Goal: Check status: Check status

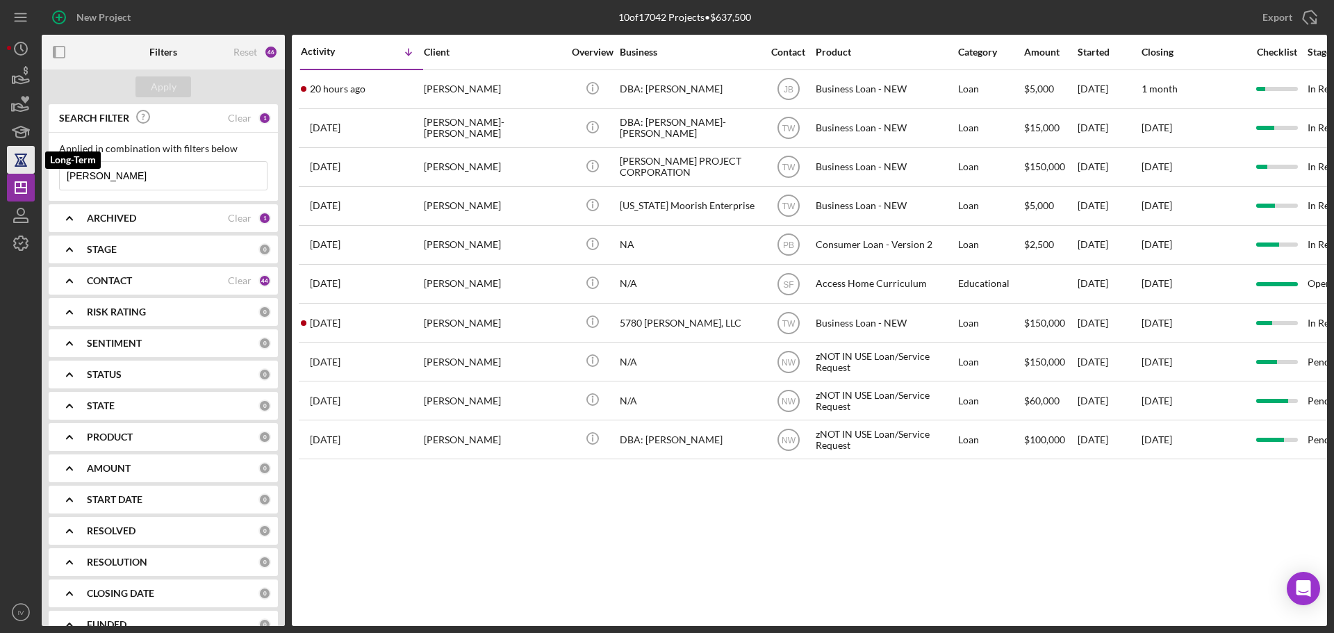
drag, startPoint x: 109, startPoint y: 178, endPoint x: 8, endPoint y: 165, distance: 102.2
click at [8, 165] on div "New Project 10 of 17042 Projects • $637,500 [PERSON_NAME] Export Icon/Export Fi…" at bounding box center [667, 313] width 1320 height 626
type input "[PERSON_NAME]"
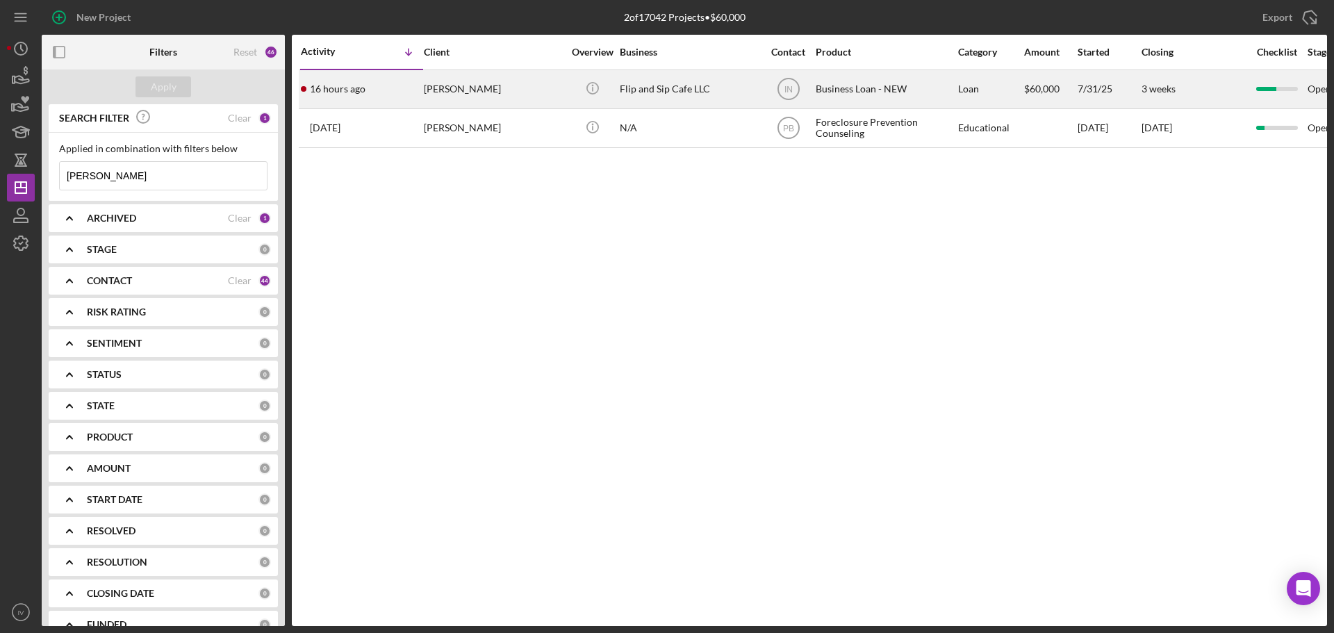
click at [452, 87] on div "[PERSON_NAME]" at bounding box center [493, 89] width 139 height 37
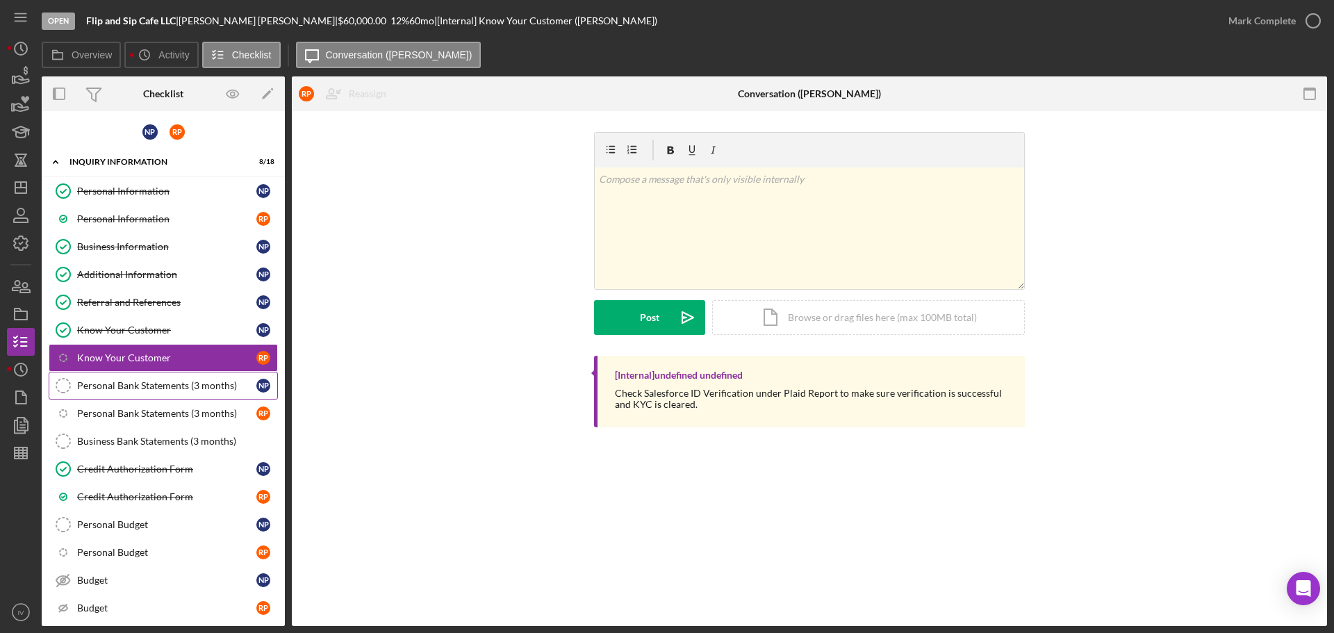
scroll to position [222, 0]
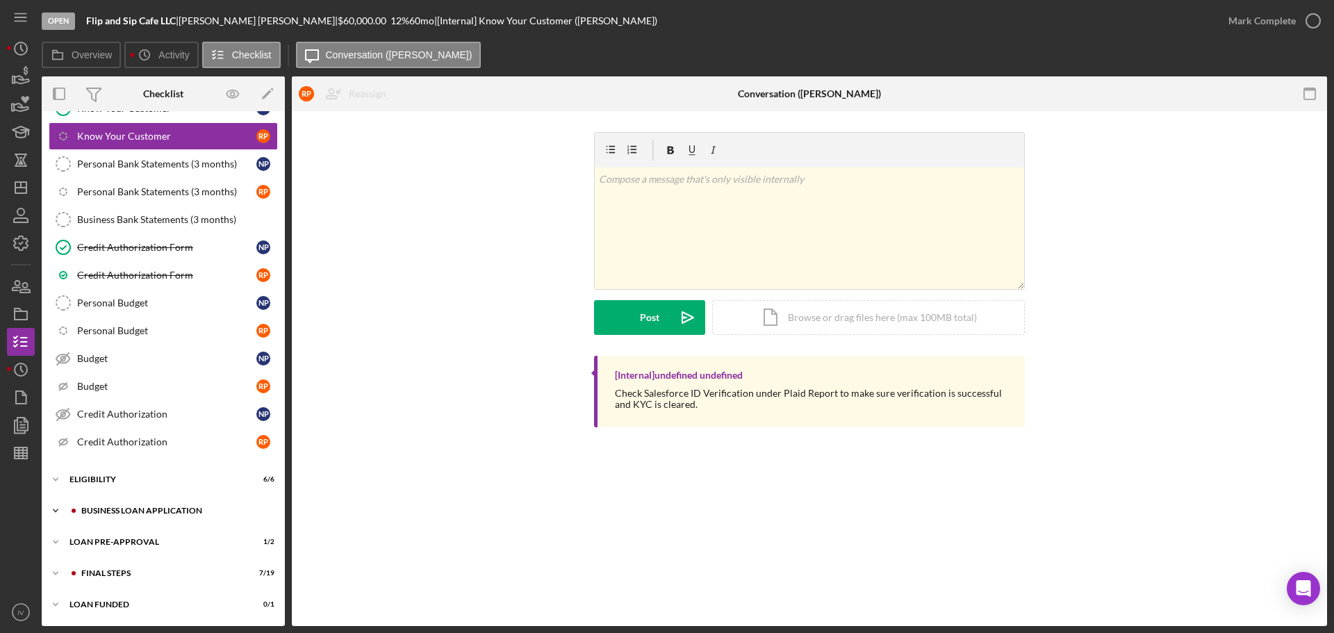
click at [125, 506] on div "Icon/Expander BUSINESS LOAN APPLICATION 18 / 35" at bounding box center [163, 511] width 243 height 28
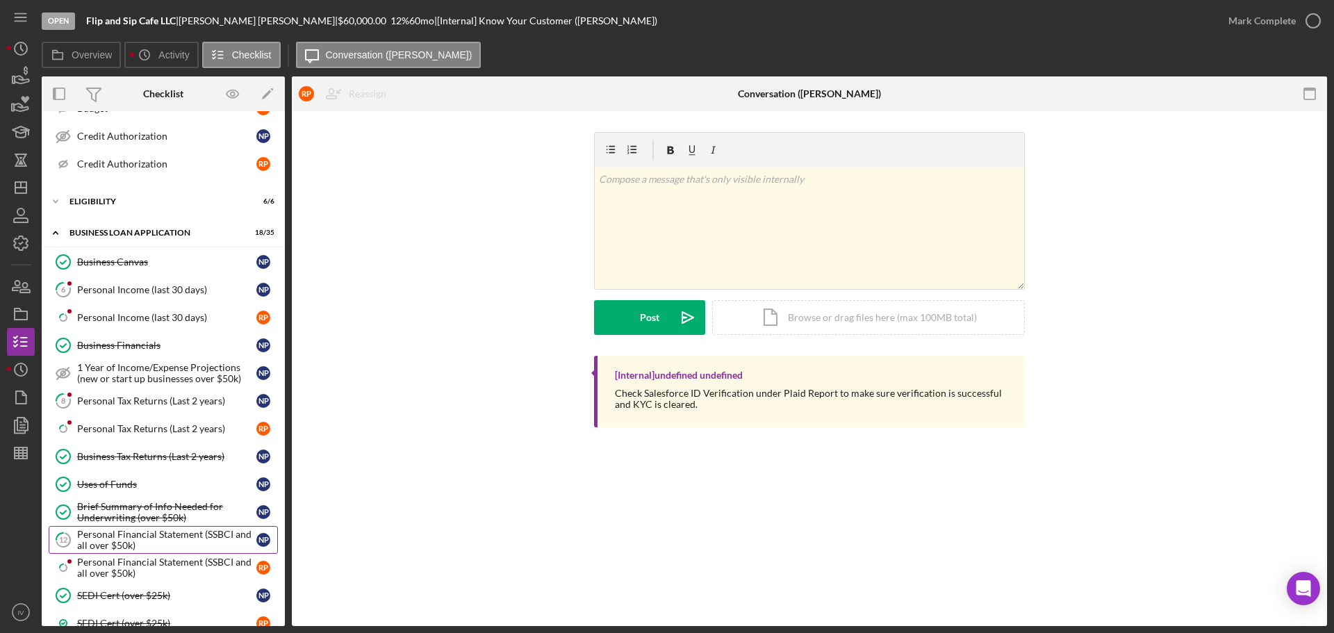
scroll to position [569, 0]
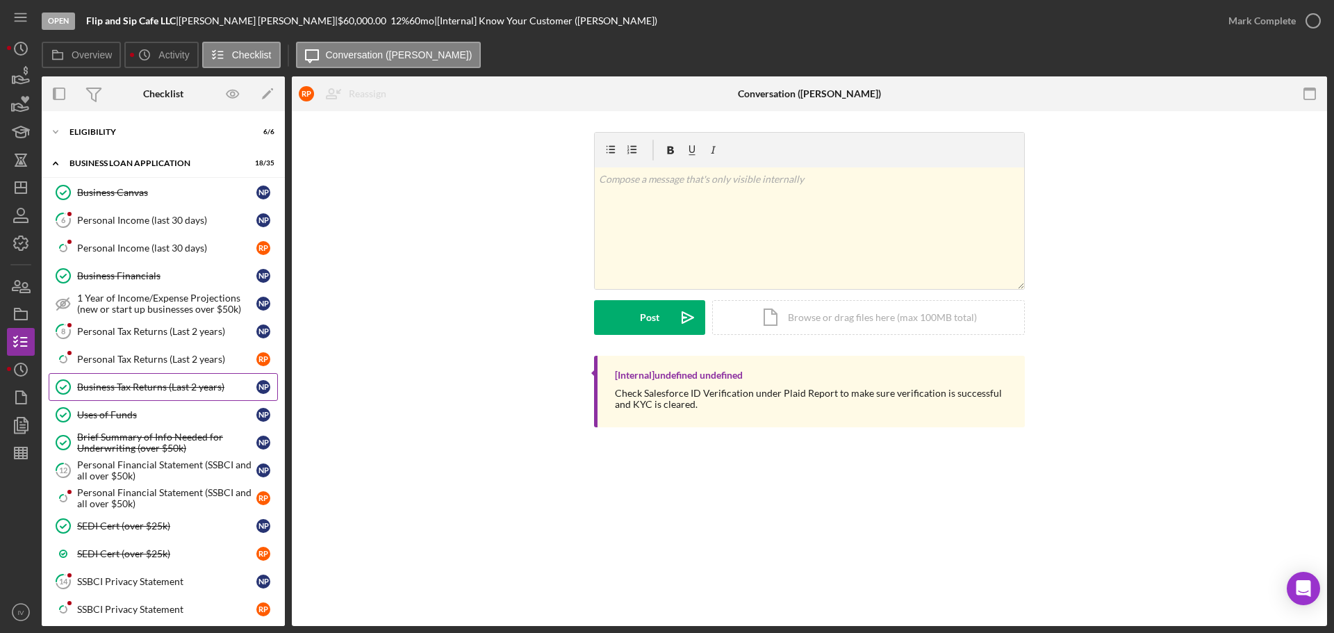
click at [122, 389] on div "Business Tax Returns (Last 2 years)" at bounding box center [166, 387] width 179 height 11
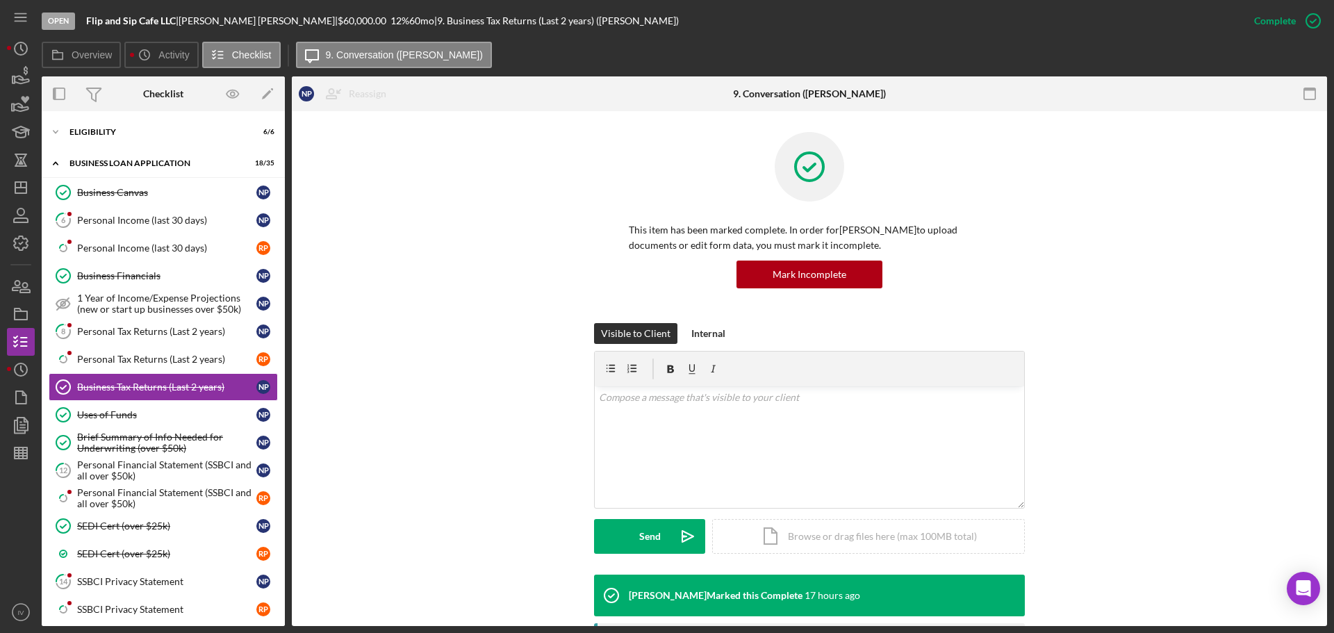
scroll to position [278, 0]
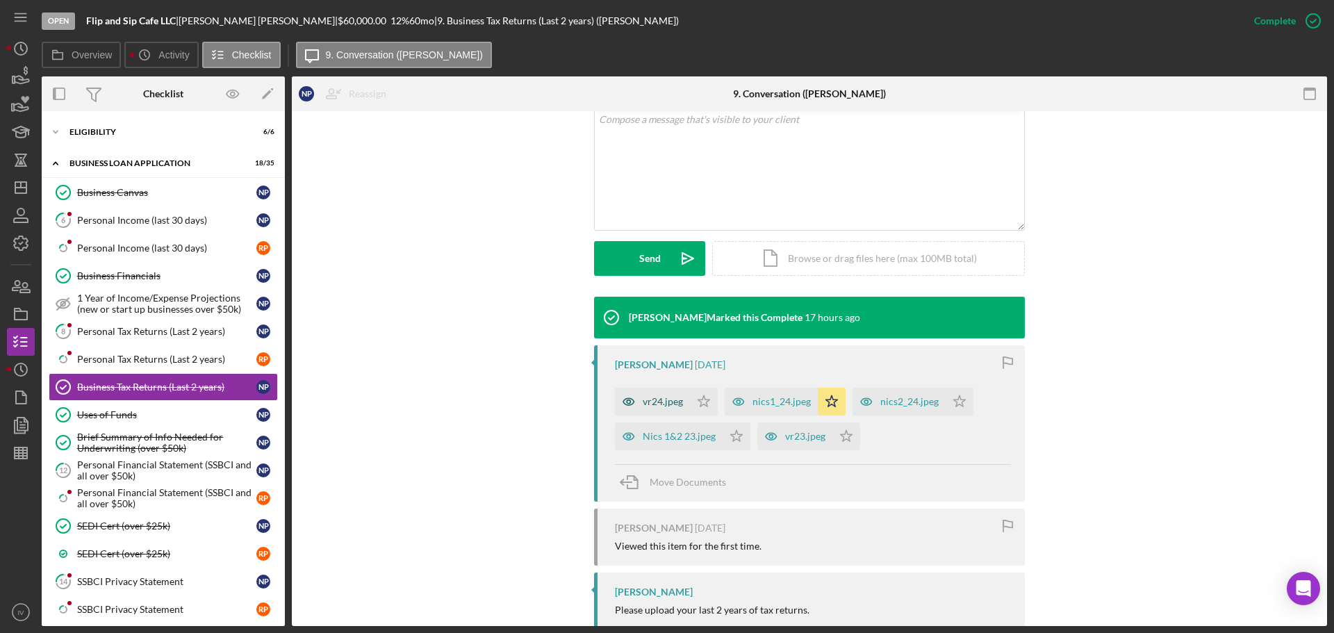
click at [650, 401] on div "vr24.jpeg" at bounding box center [663, 401] width 40 height 11
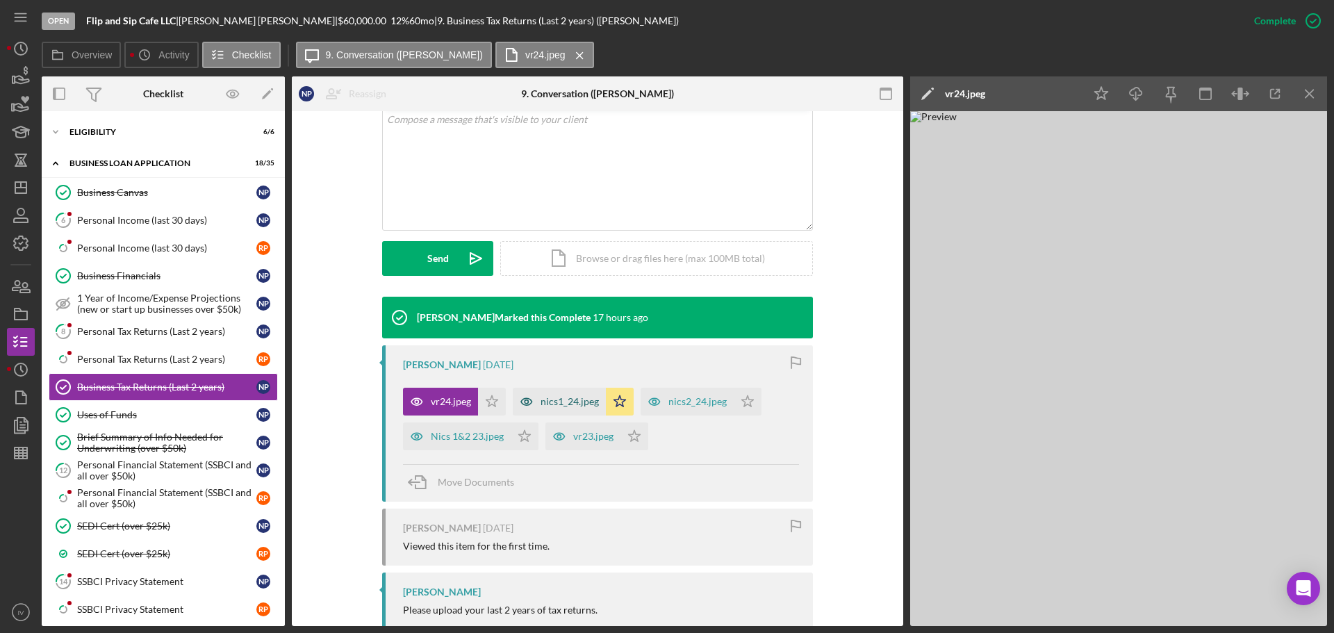
click at [564, 399] on div "nics1_24.jpeg" at bounding box center [570, 401] width 58 height 11
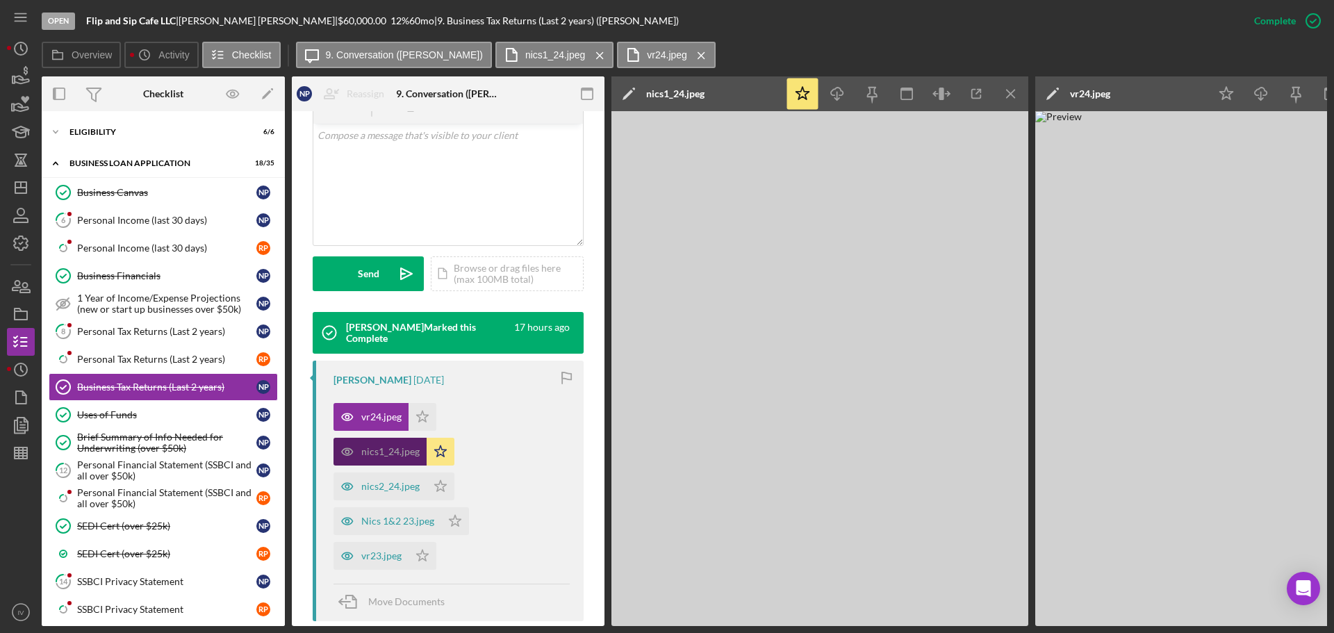
scroll to position [294, 0]
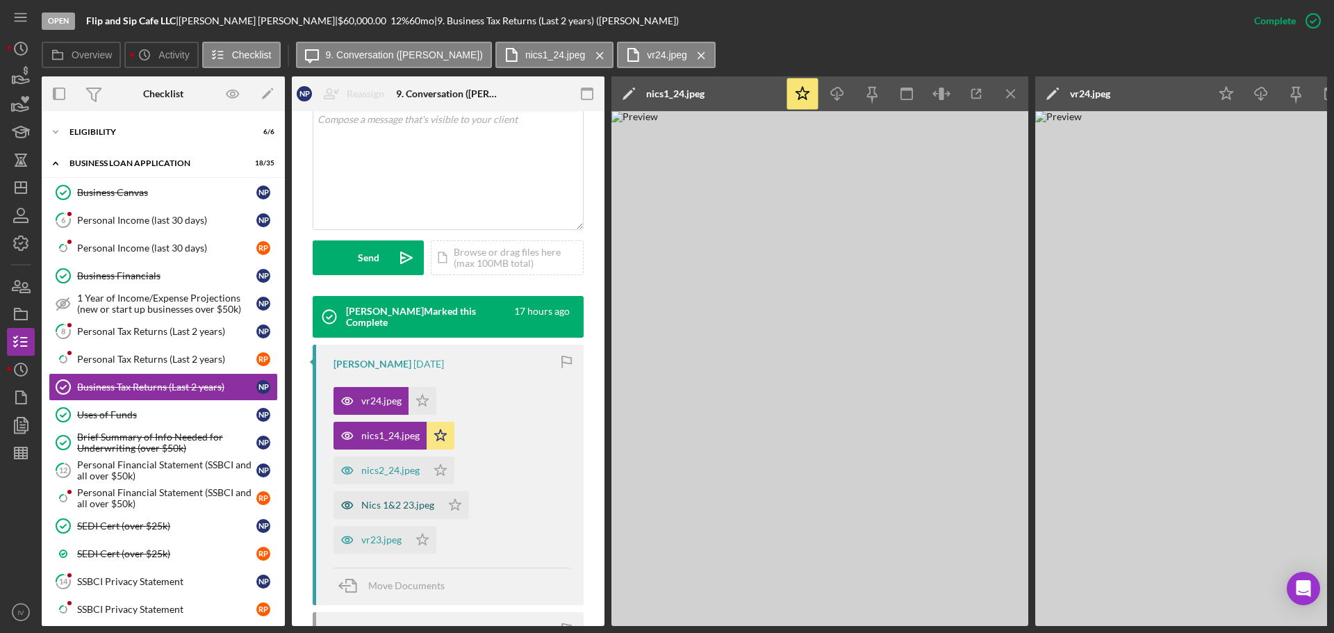
click at [370, 511] on div "Nics 1&2 23.jpeg" at bounding box center [397, 505] width 73 height 11
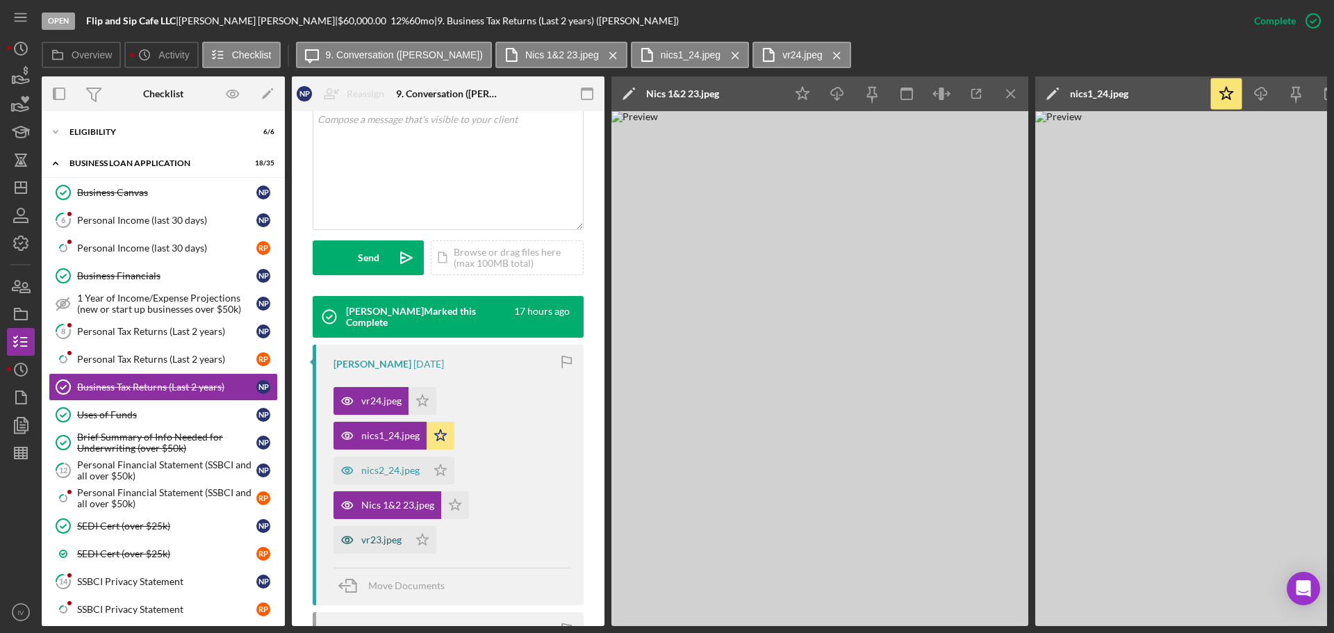
click at [375, 537] on div "vr23.jpeg" at bounding box center [381, 539] width 40 height 11
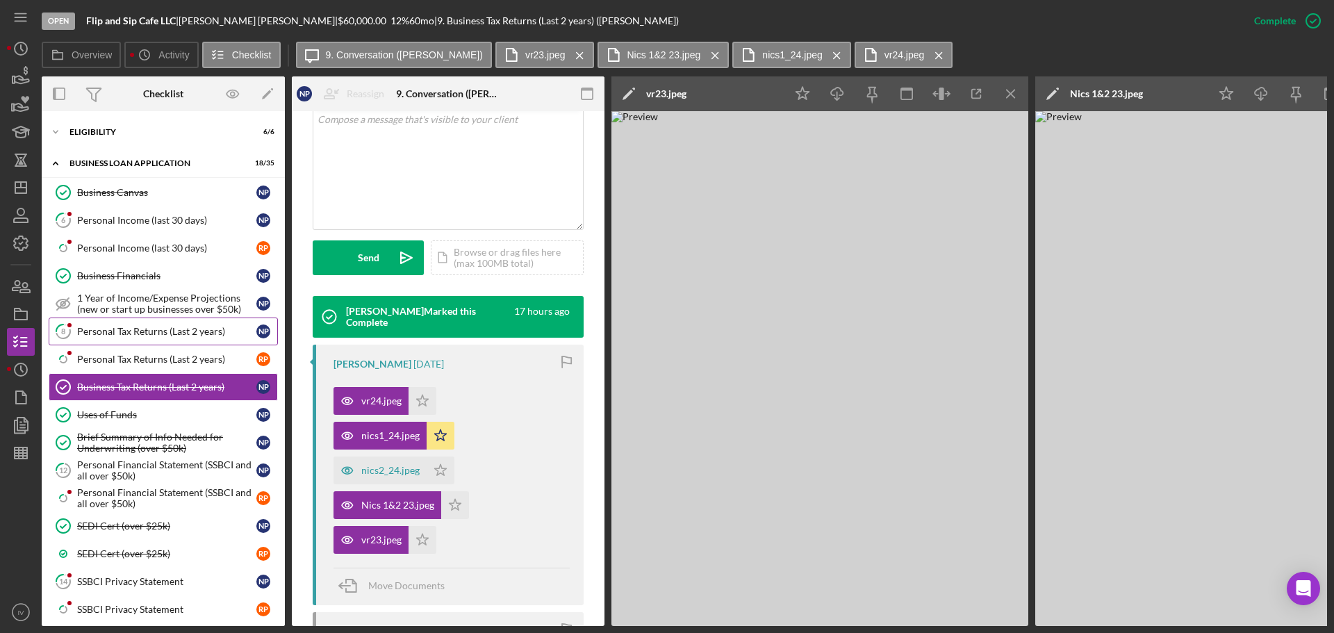
click at [116, 332] on div "Personal Tax Returns (Last 2 years)" at bounding box center [166, 331] width 179 height 11
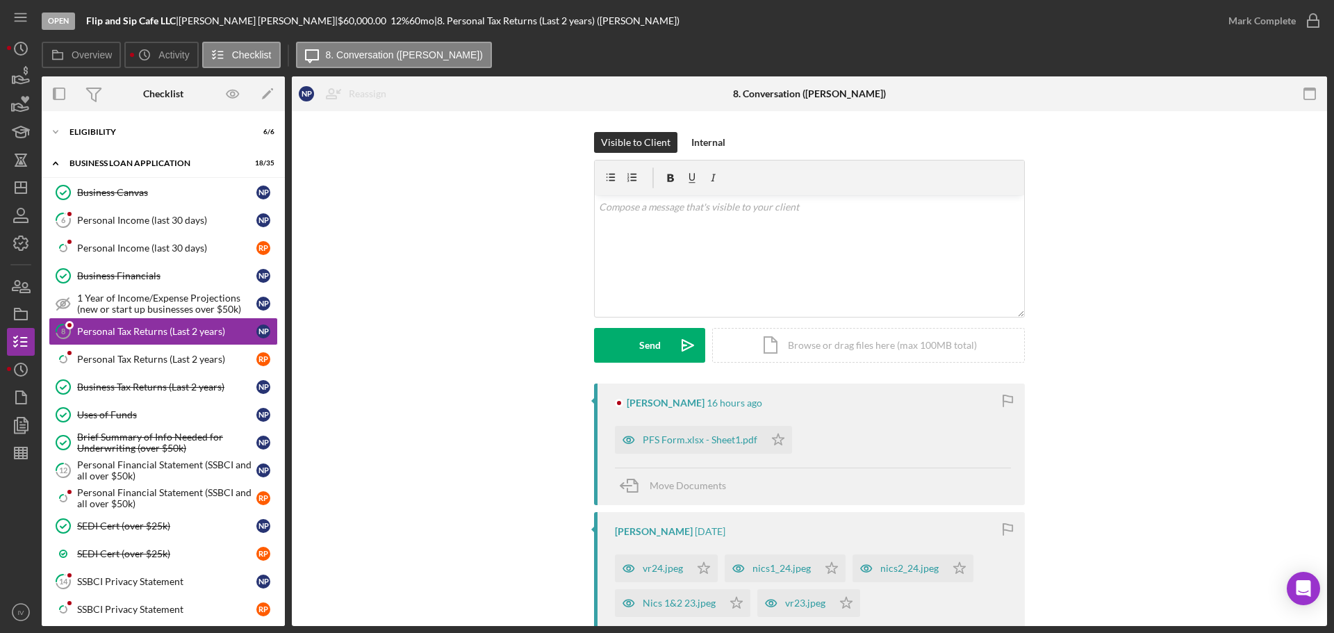
scroll to position [139, 0]
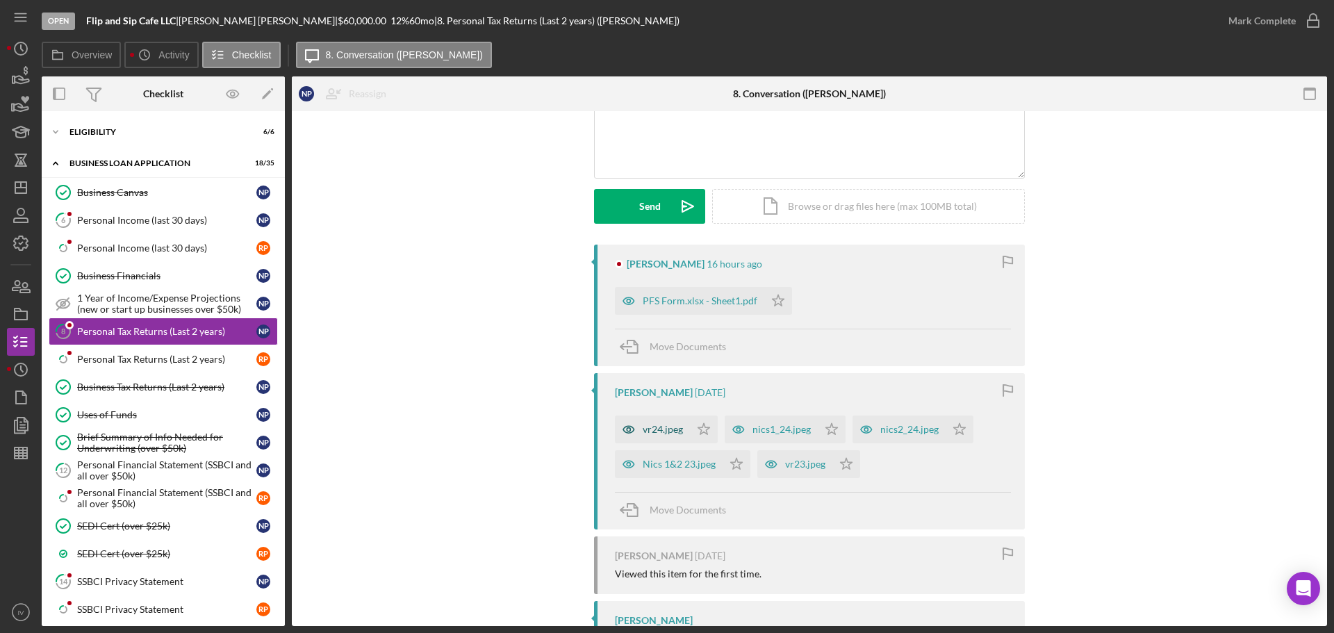
click at [660, 427] on div "vr24.jpeg" at bounding box center [663, 429] width 40 height 11
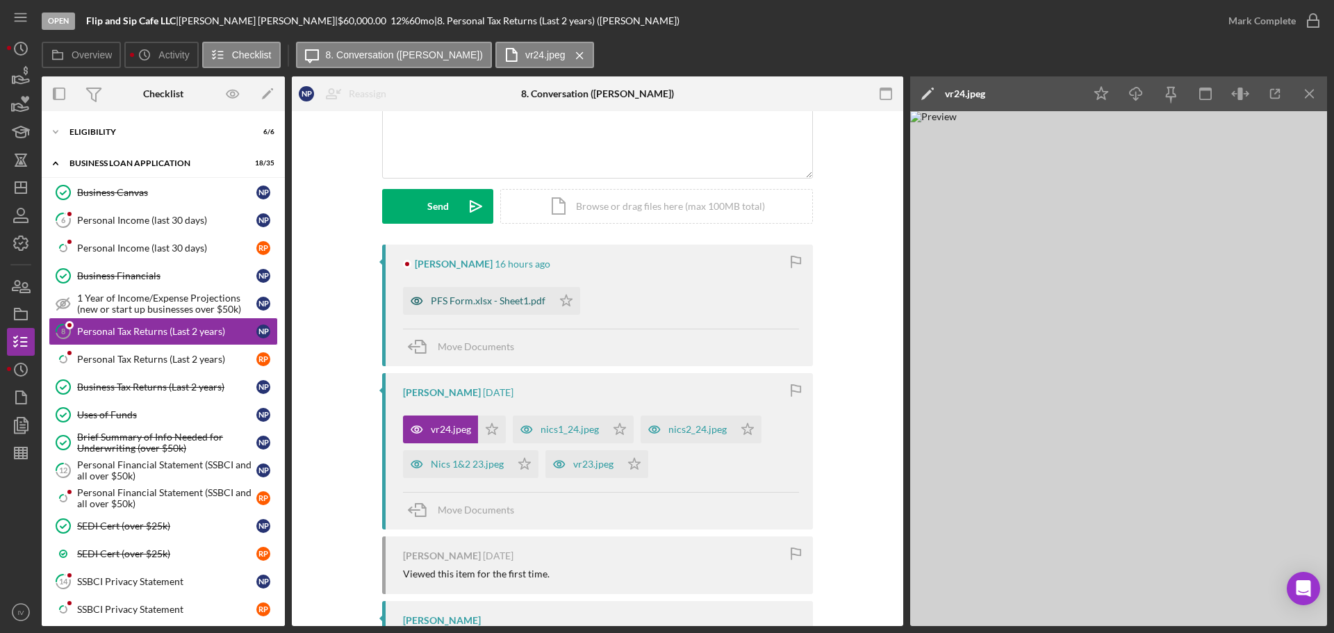
click at [496, 300] on div "PFS Form.xlsx - Sheet1.pdf" at bounding box center [488, 300] width 115 height 11
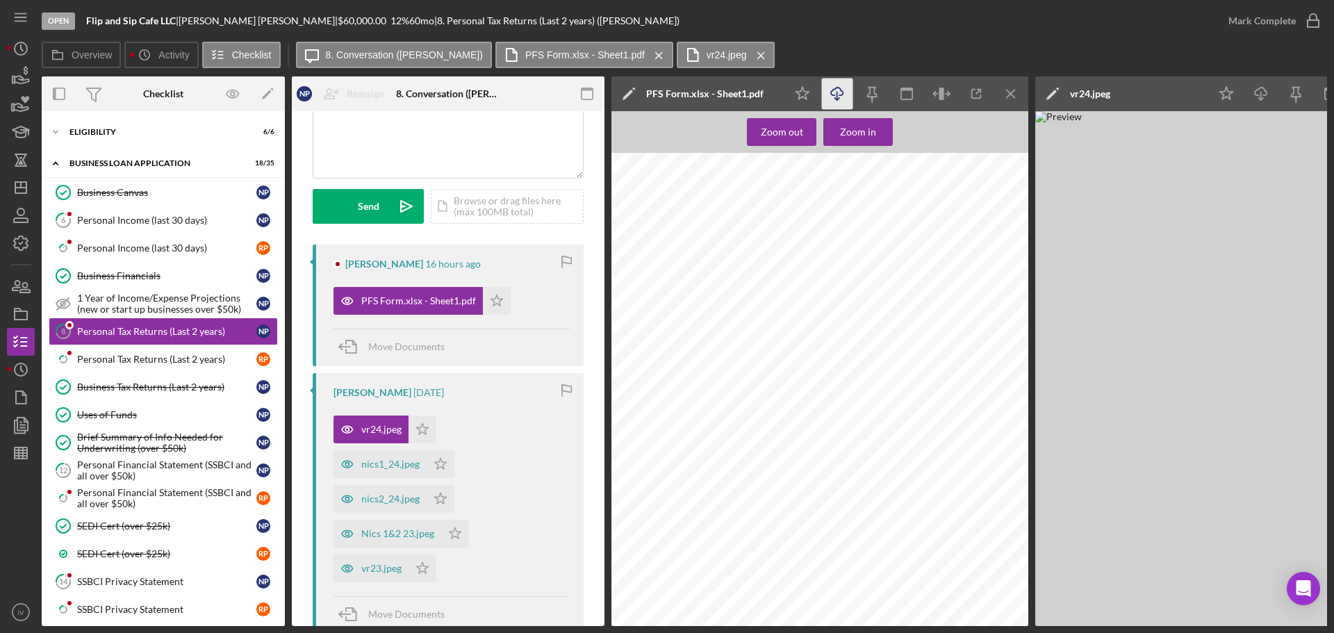
click at [839, 92] on icon "Icon/Download" at bounding box center [837, 94] width 31 height 31
click at [1262, 96] on icon "Icon/Download" at bounding box center [1261, 94] width 31 height 31
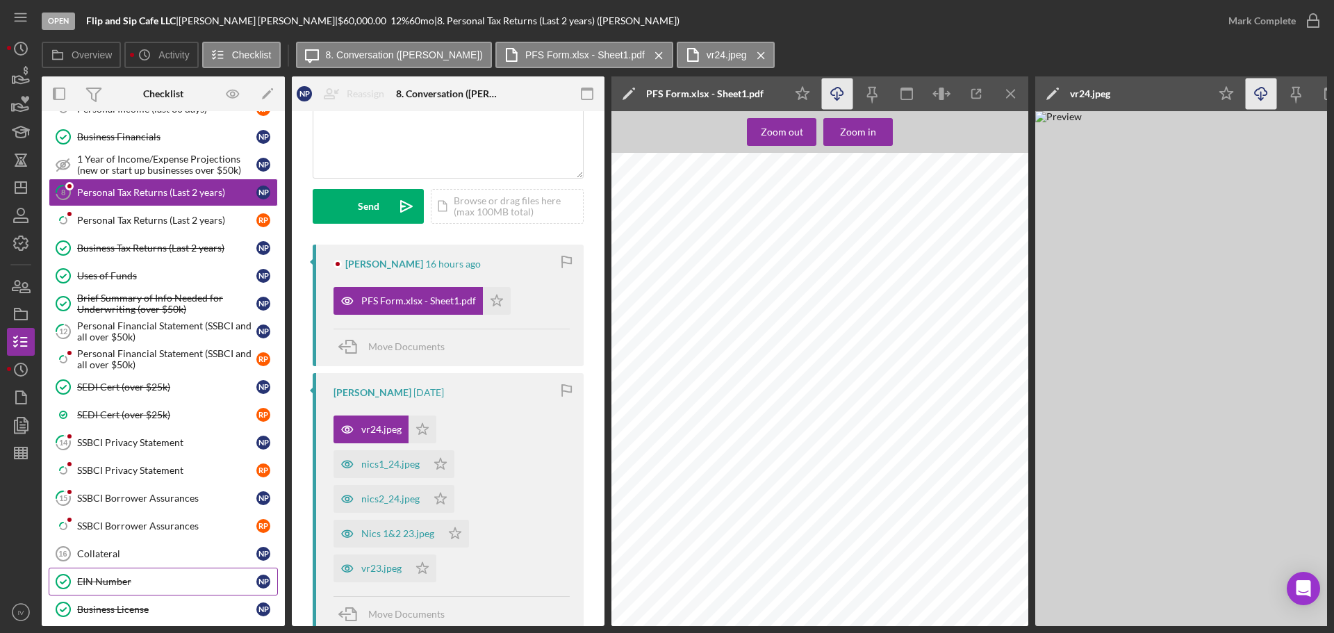
scroll to position [917, 0]
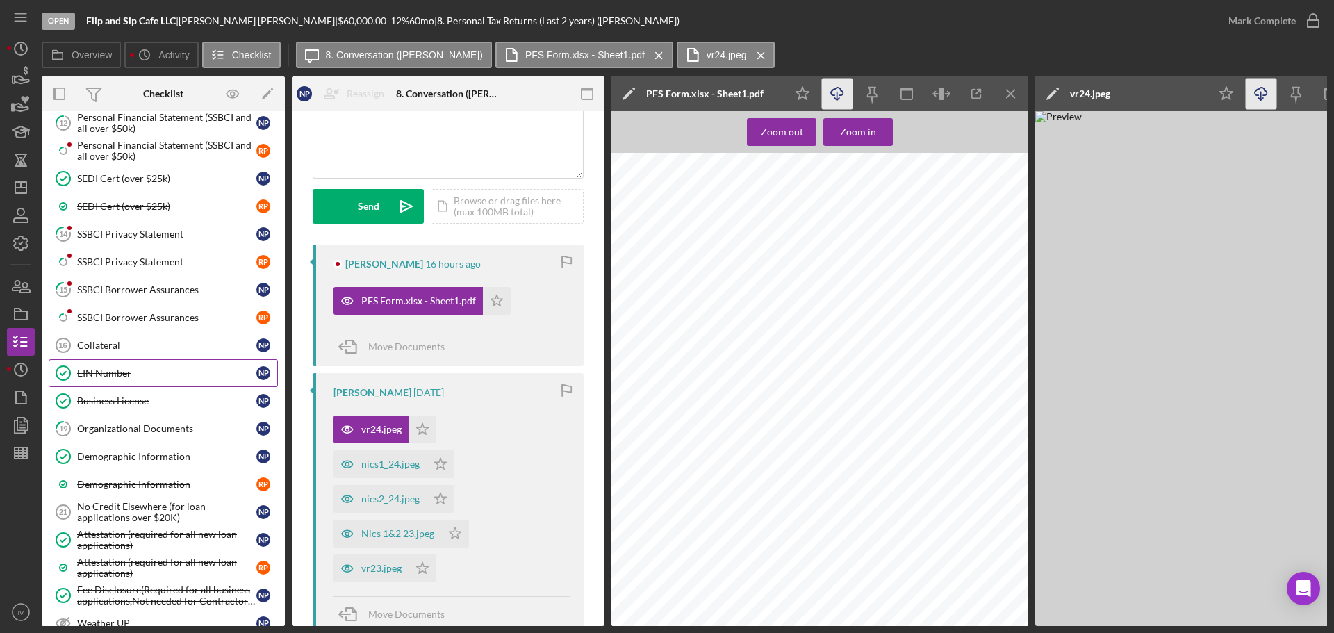
click at [90, 370] on div "EIN Number" at bounding box center [166, 373] width 179 height 11
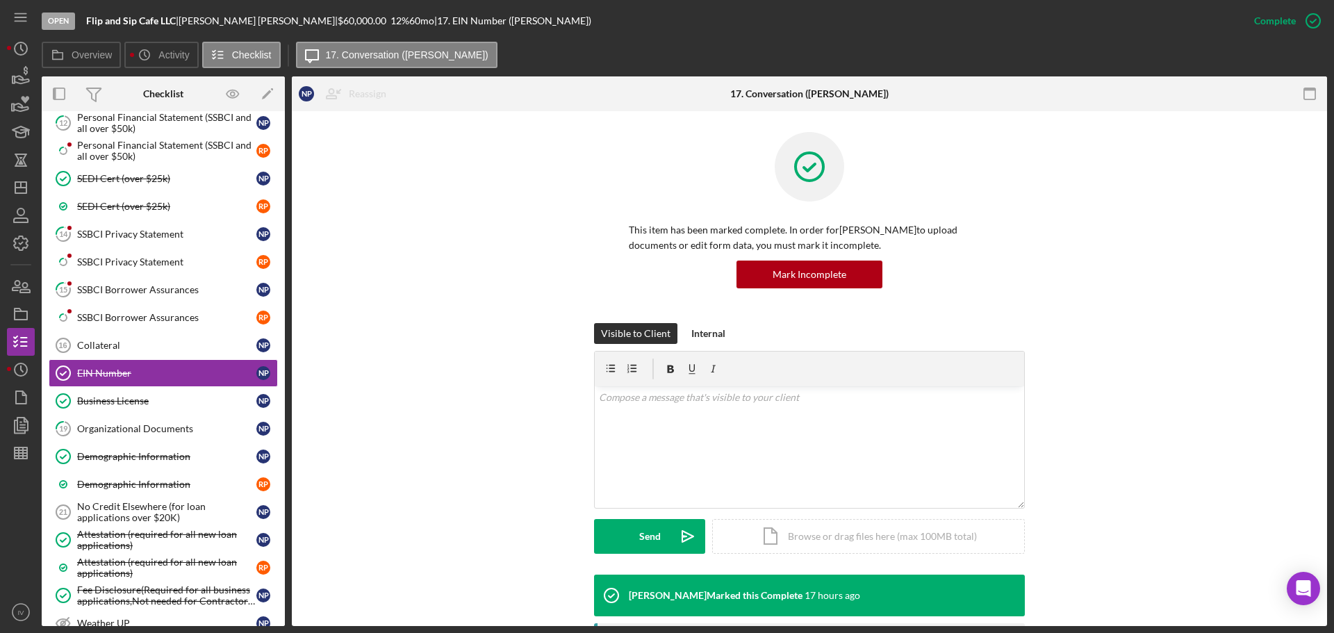
scroll to position [278, 0]
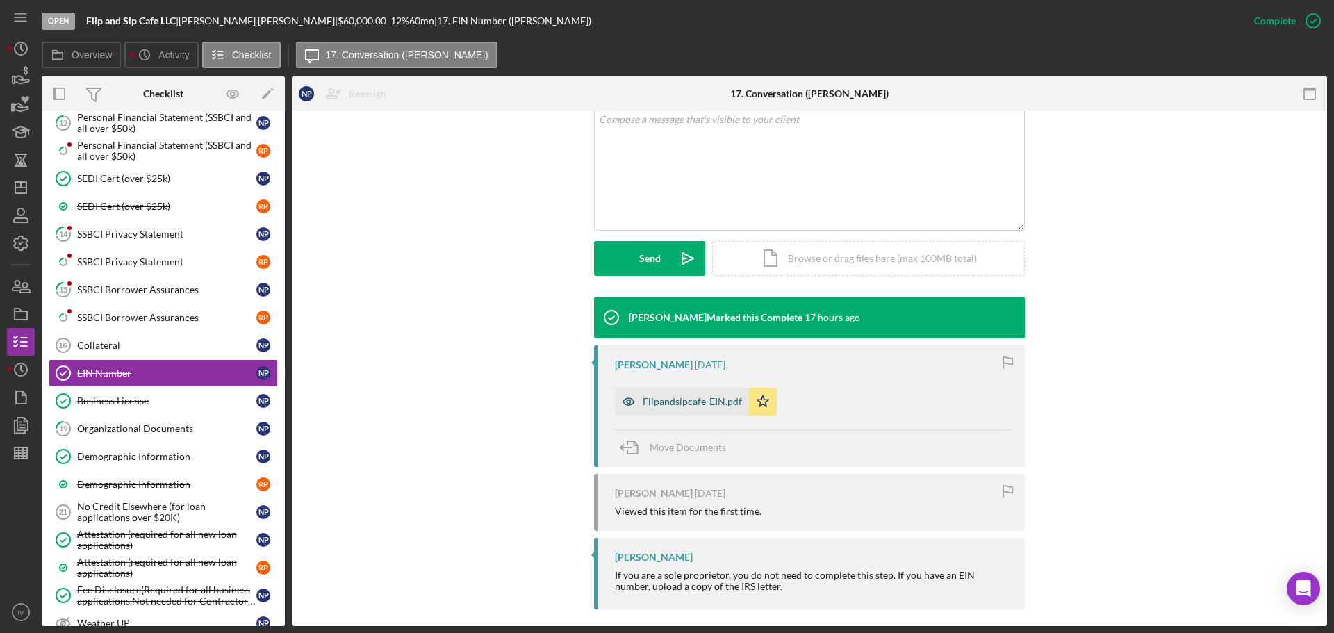
click at [674, 394] on div "Flipandsipcafe-EIN.pdf" at bounding box center [682, 402] width 134 height 28
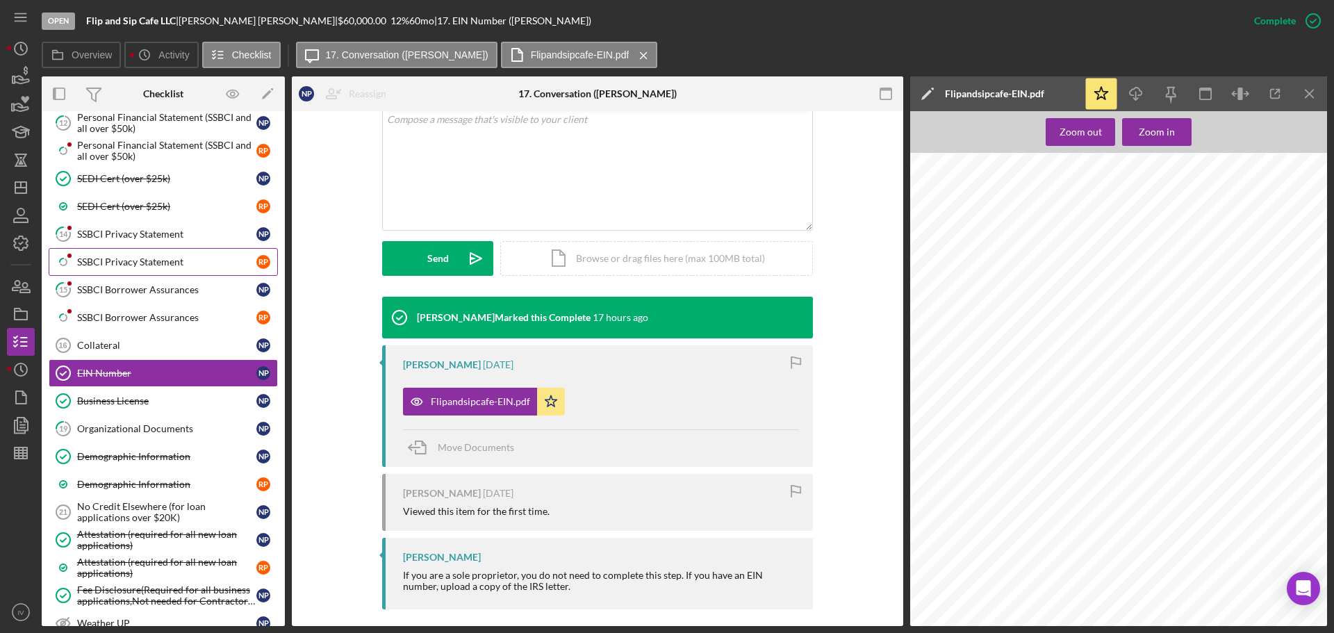
scroll to position [569, 0]
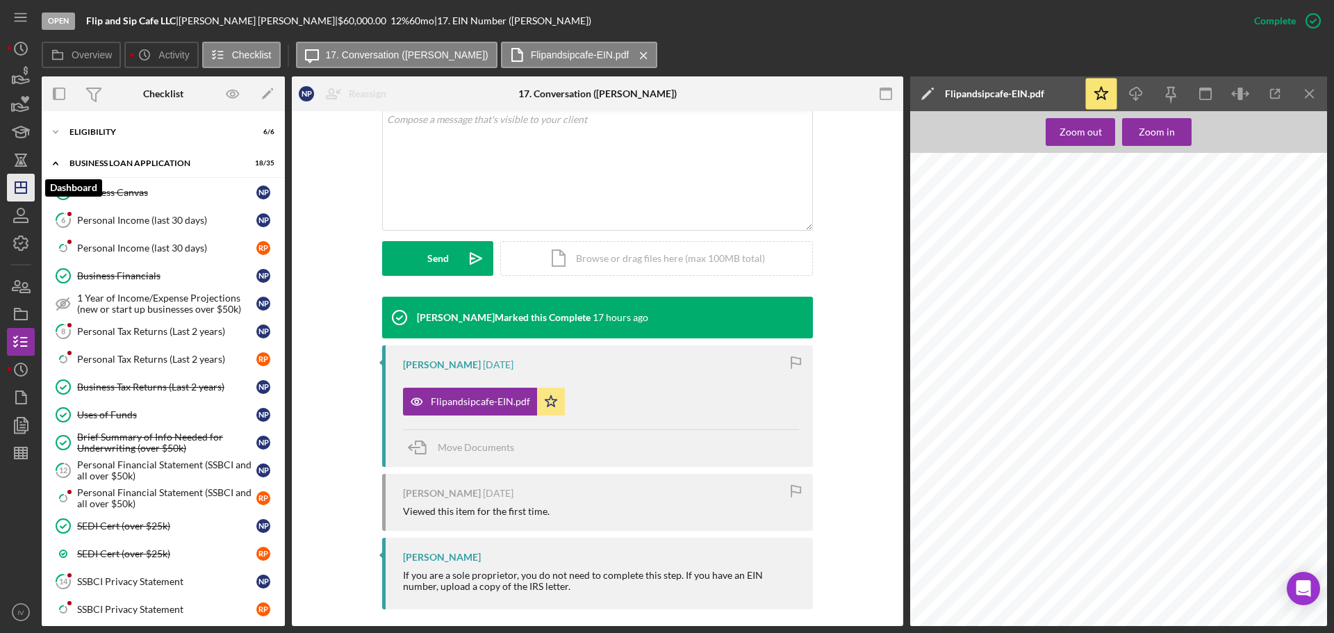
click at [23, 181] on icon "Icon/Dashboard" at bounding box center [20, 187] width 35 height 35
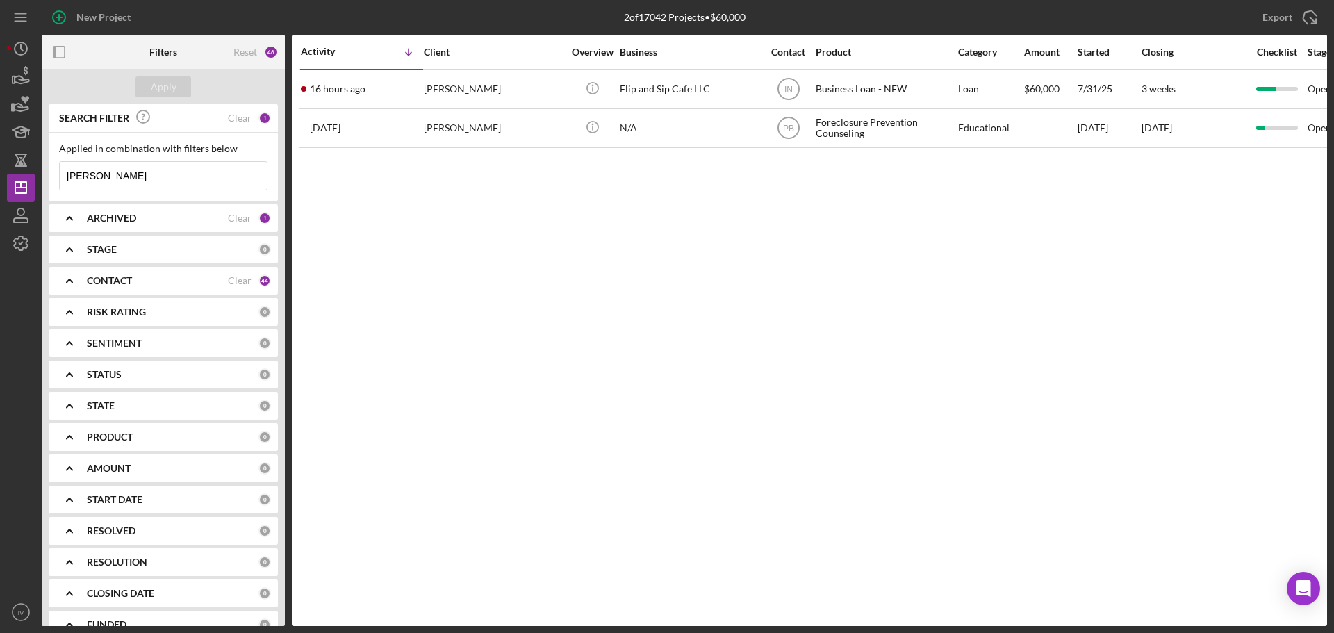
drag, startPoint x: 125, startPoint y: 176, endPoint x: 81, endPoint y: 126, distance: 66.4
click at [23, 165] on div "New Project 2 of 17042 Projects • $60,000 [PERSON_NAME] Export Icon/Export Filt…" at bounding box center [667, 313] width 1320 height 626
drag, startPoint x: 108, startPoint y: 182, endPoint x: 15, endPoint y: 120, distance: 112.2
click at [28, 169] on div "New Project 2 of 17042 Projects • $60,000 [PERSON_NAME] Export Icon/Export Filt…" at bounding box center [667, 313] width 1320 height 626
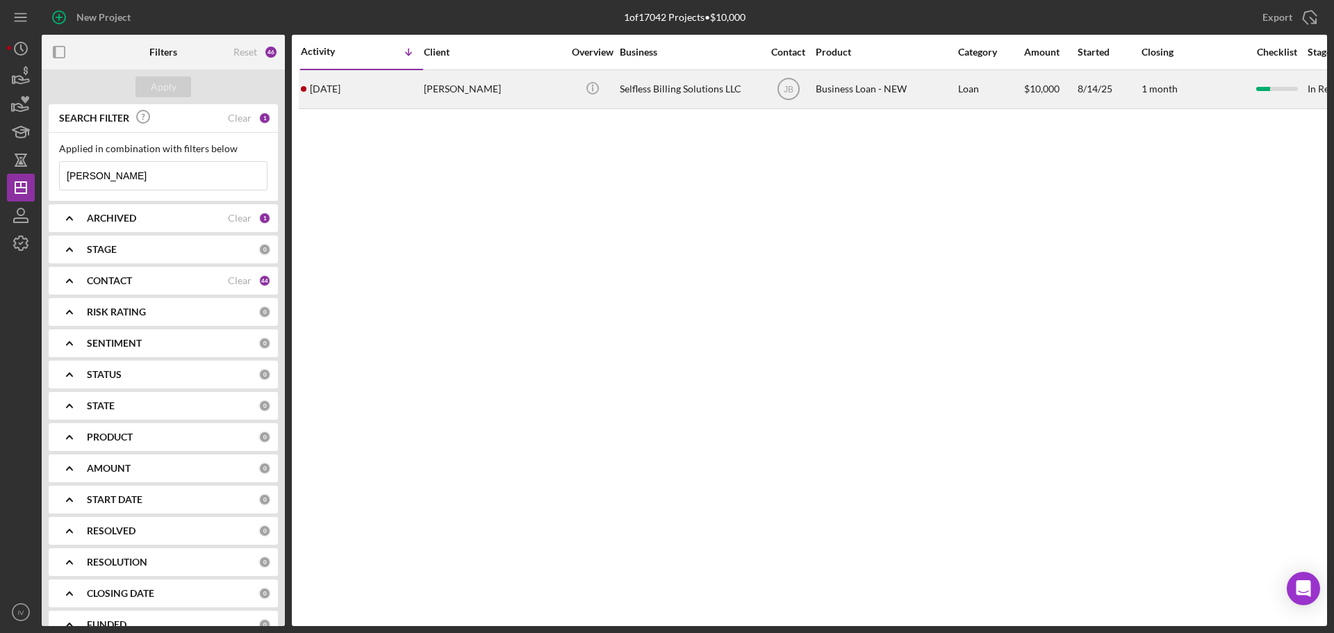
type input "[PERSON_NAME]"
click at [450, 90] on div "[PERSON_NAME]" at bounding box center [493, 89] width 139 height 37
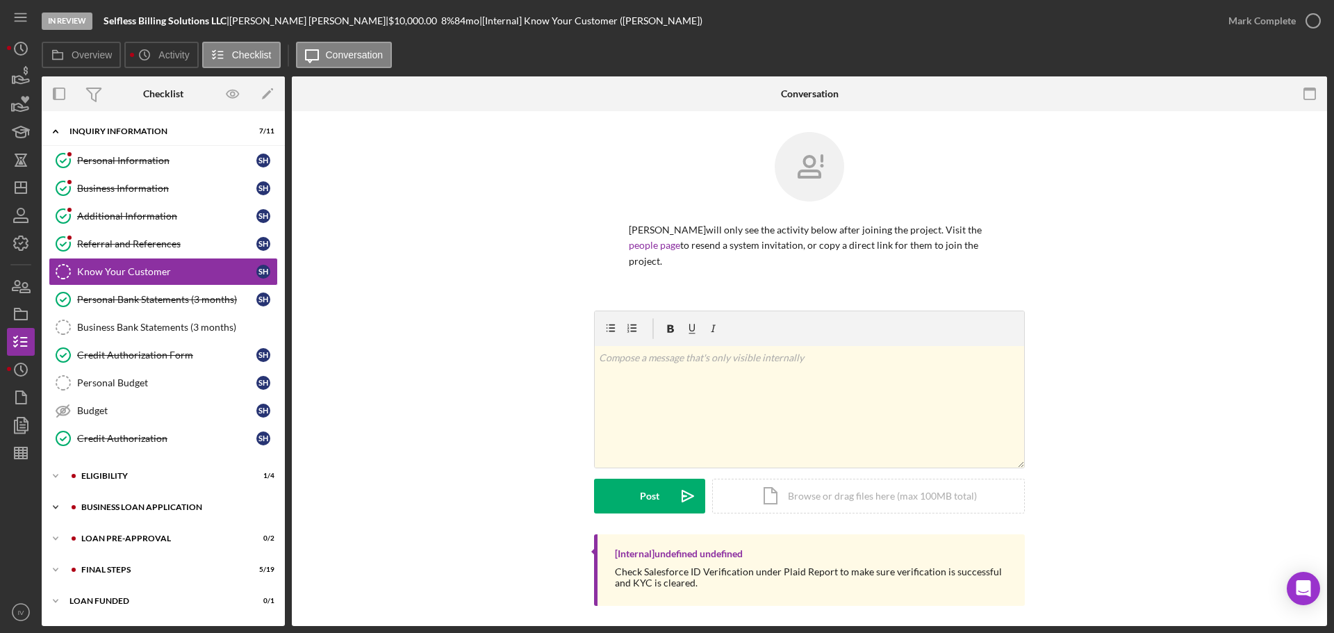
click at [142, 502] on div "Icon/Expander BUSINESS LOAN APPLICATION 9 / 27" at bounding box center [163, 507] width 243 height 28
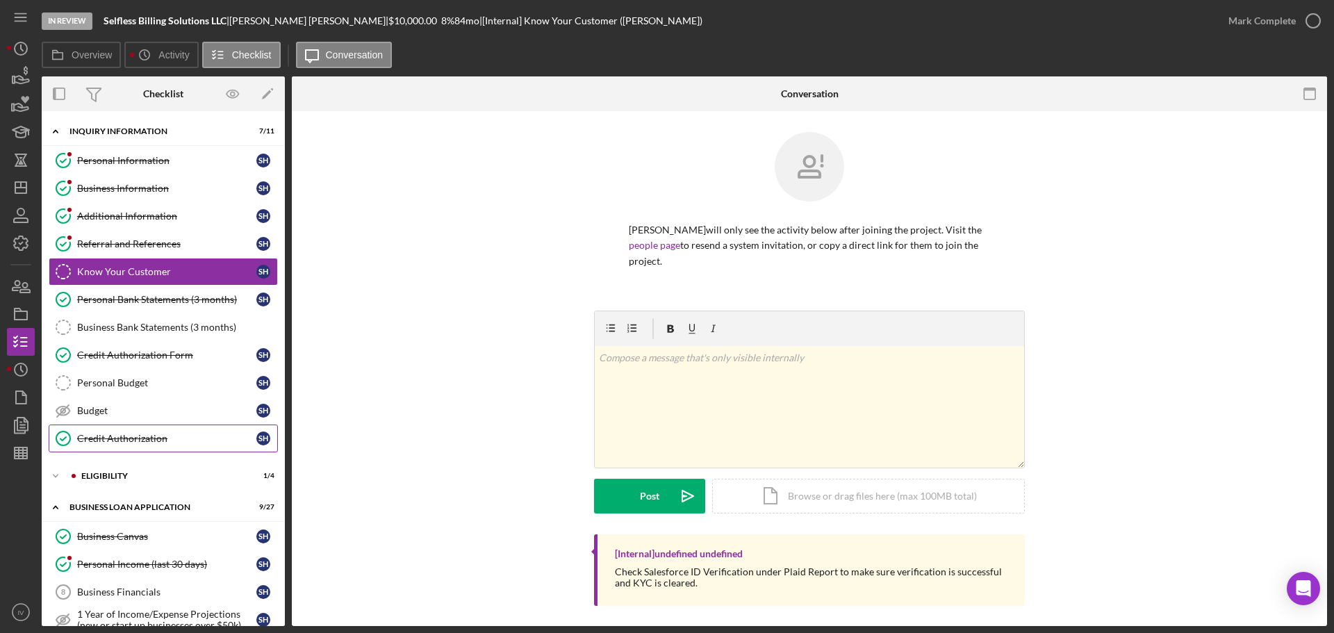
scroll to position [208, 0]
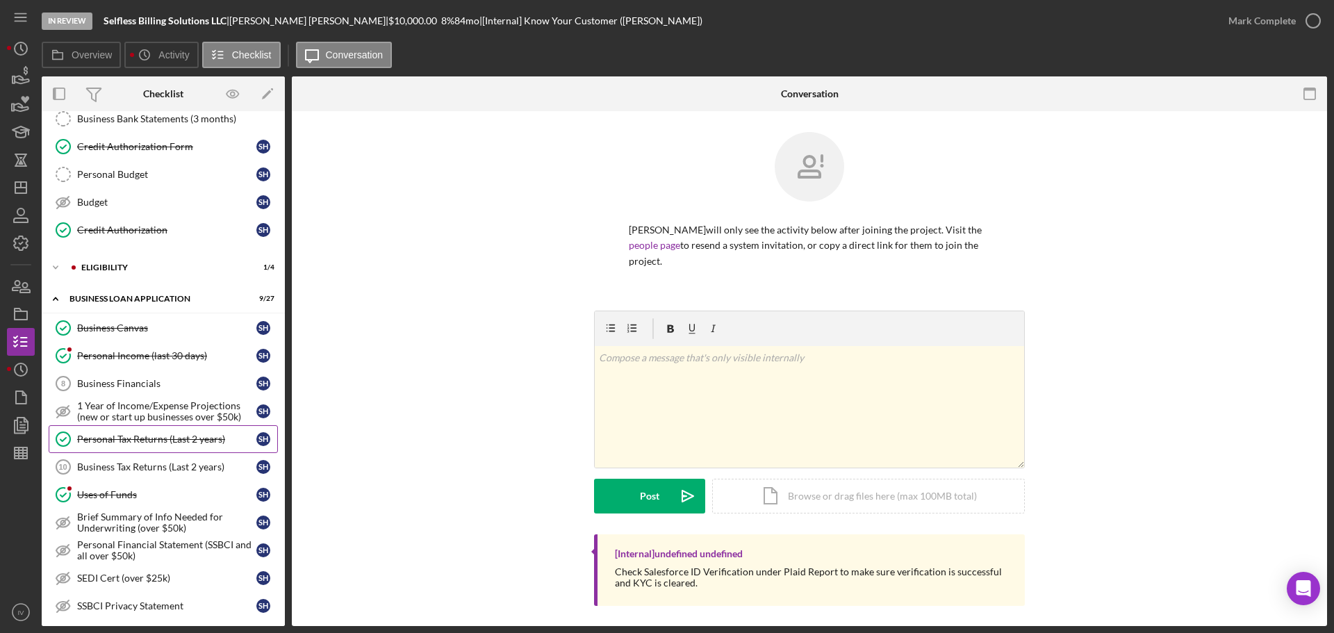
click at [145, 443] on div "Personal Tax Returns (Last 2 years)" at bounding box center [166, 439] width 179 height 11
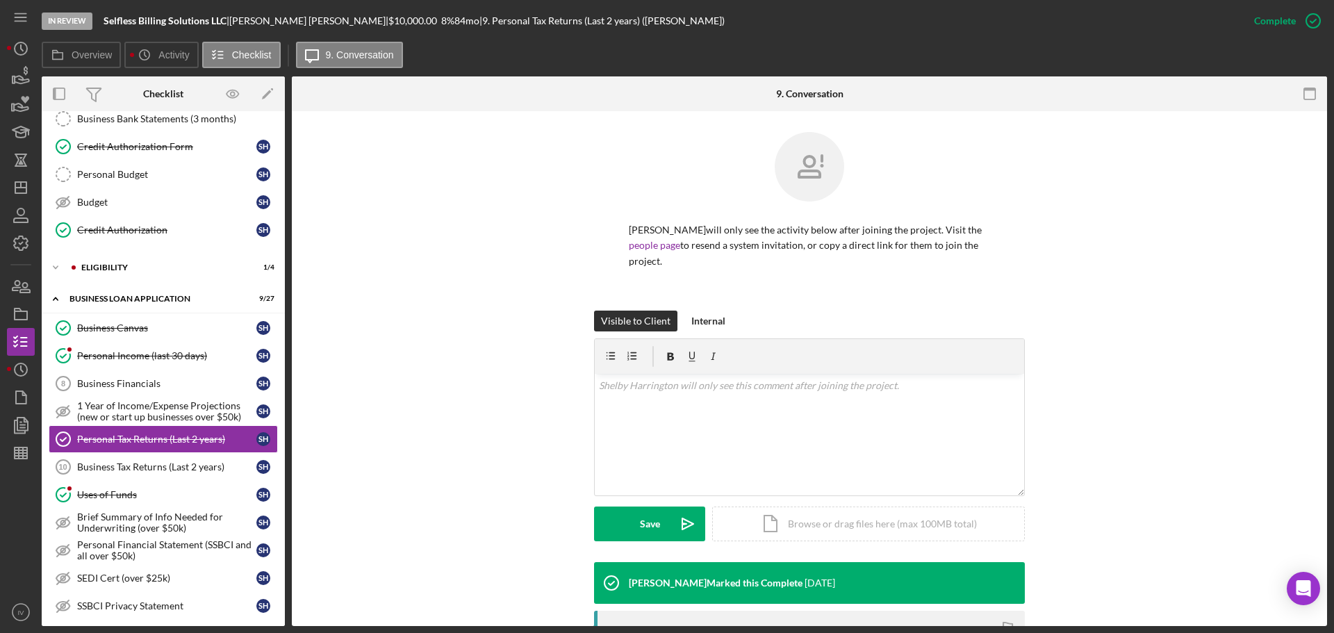
scroll to position [202, 0]
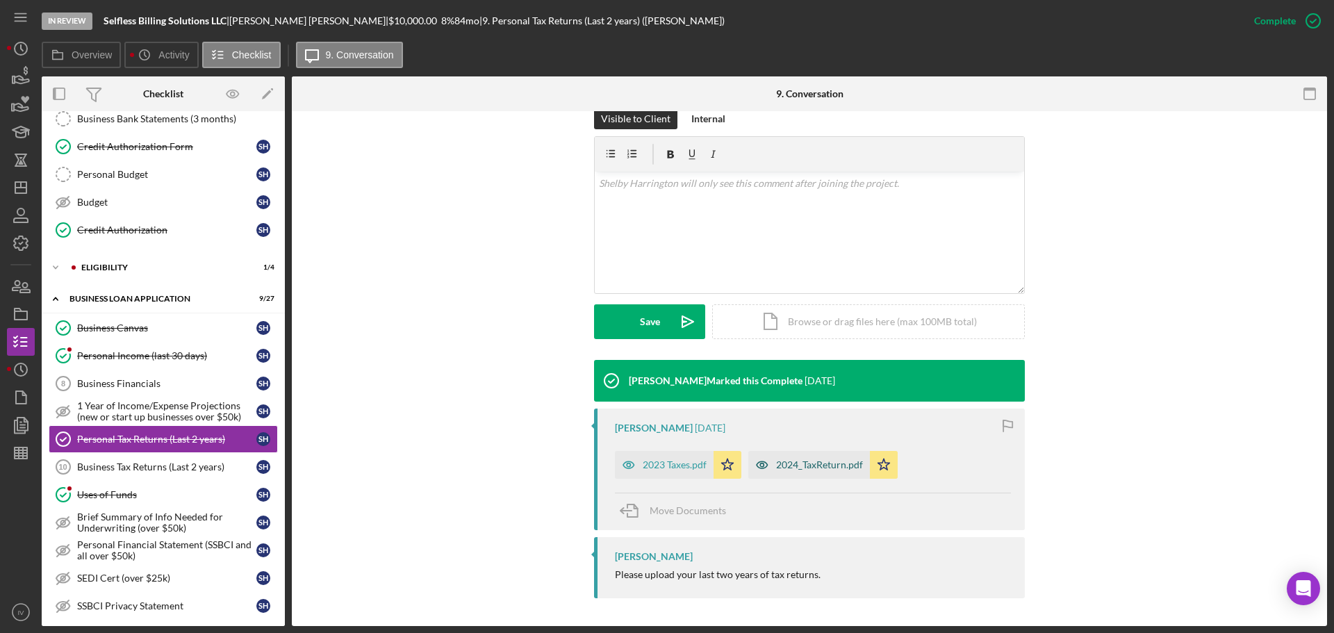
click at [659, 468] on div "2023 Taxes.pdf" at bounding box center [675, 464] width 64 height 11
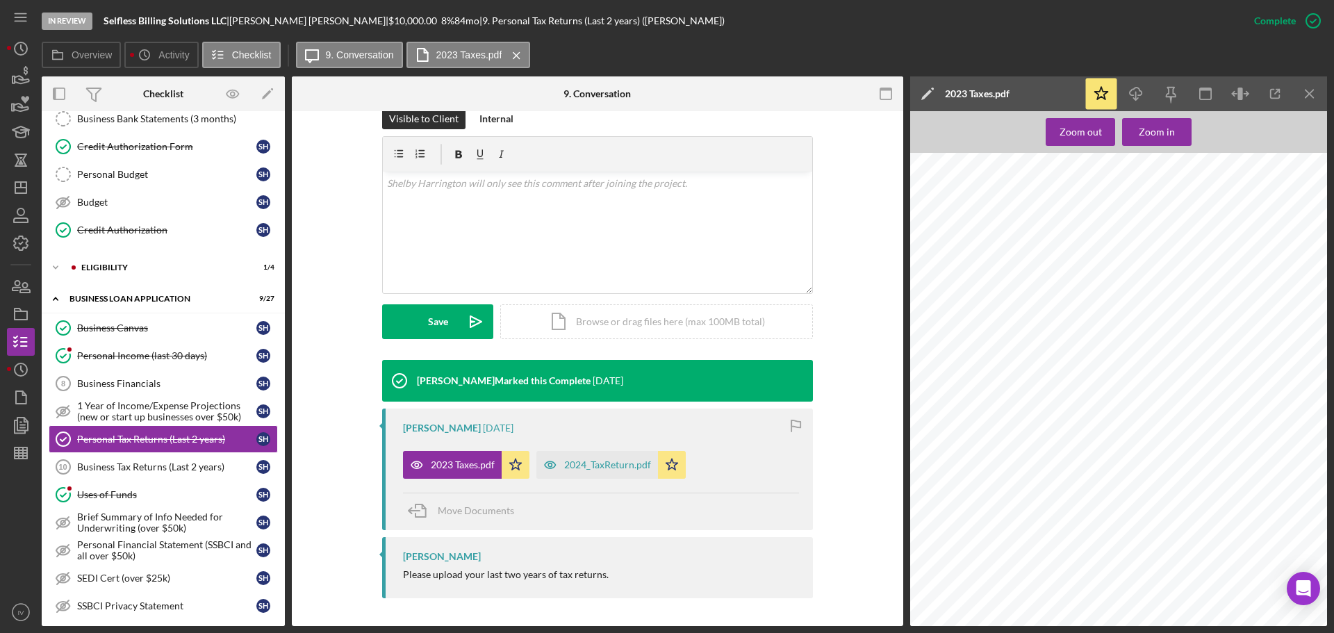
scroll to position [486, 0]
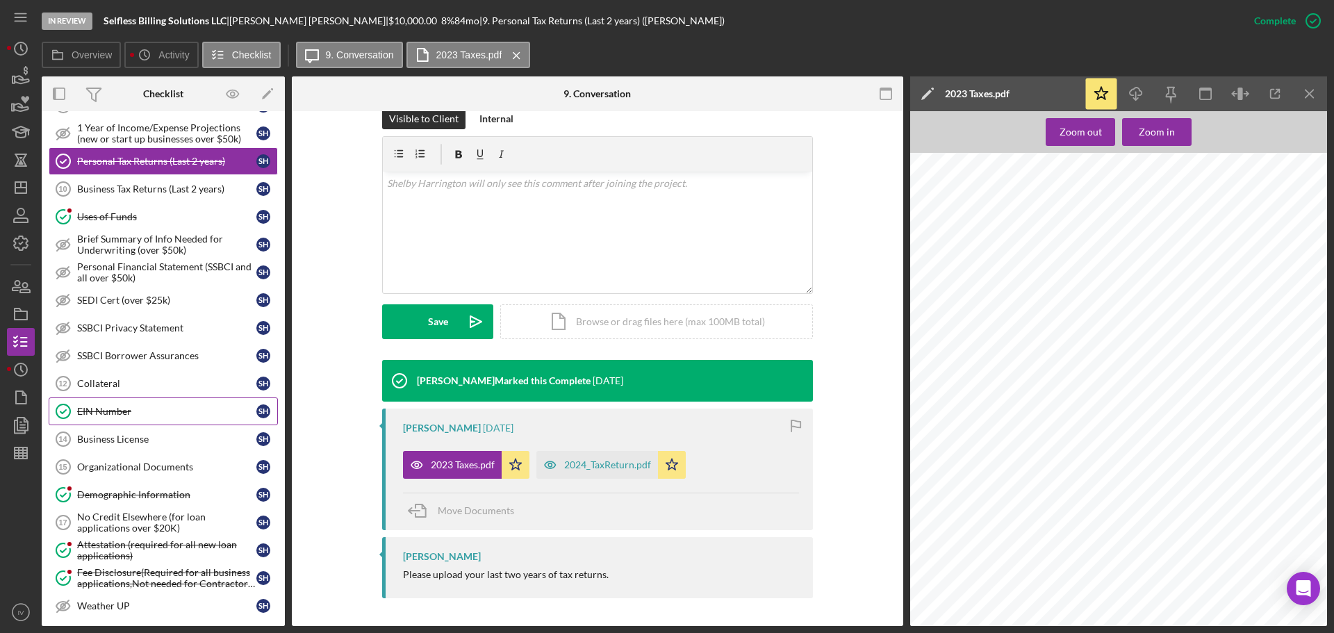
click at [111, 413] on div "EIN Number" at bounding box center [166, 411] width 179 height 11
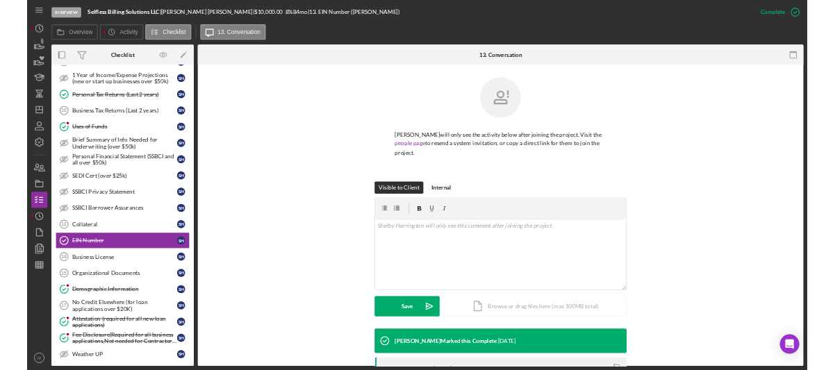
scroll to position [213, 0]
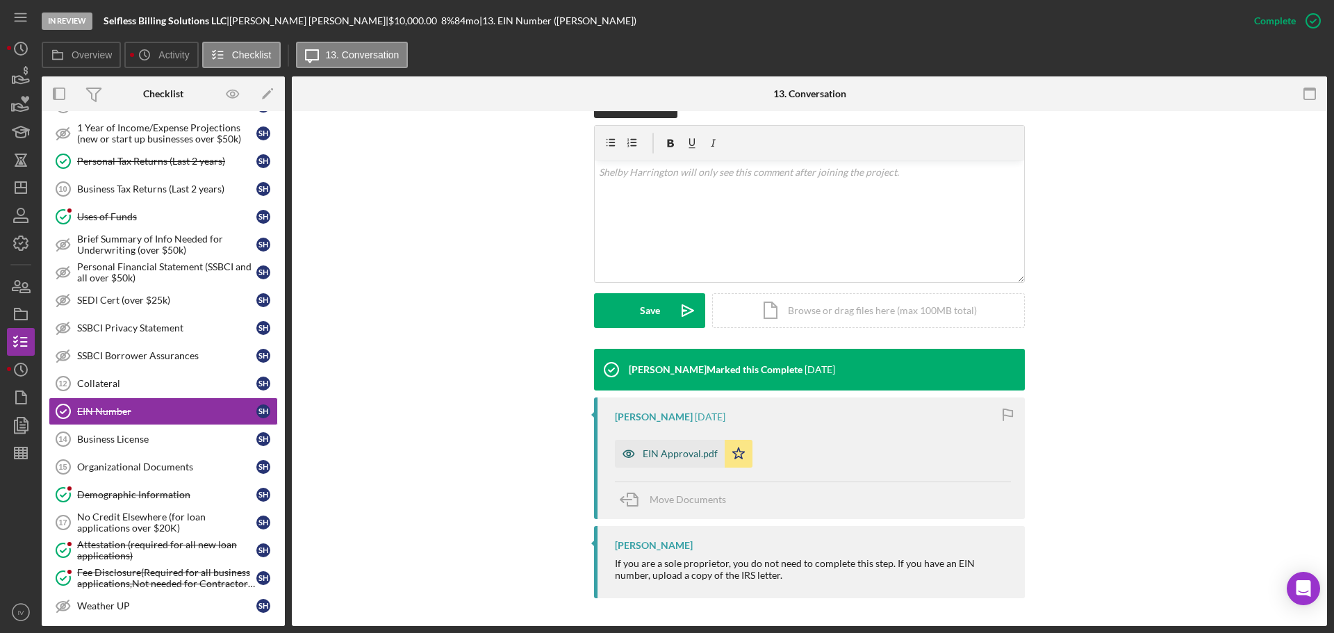
click at [690, 452] on div "EIN Approval.pdf" at bounding box center [680, 453] width 75 height 11
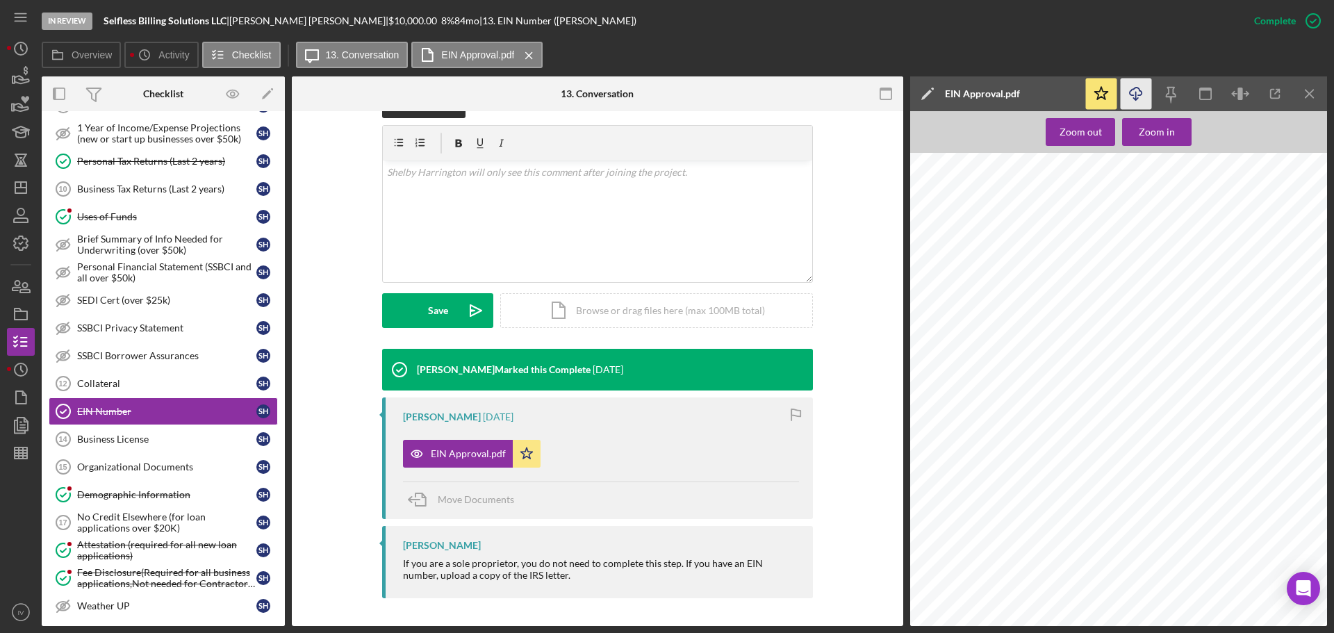
click at [1137, 91] on icon "Icon/Download" at bounding box center [1136, 94] width 31 height 31
click at [28, 195] on icon "Icon/Dashboard" at bounding box center [20, 187] width 35 height 35
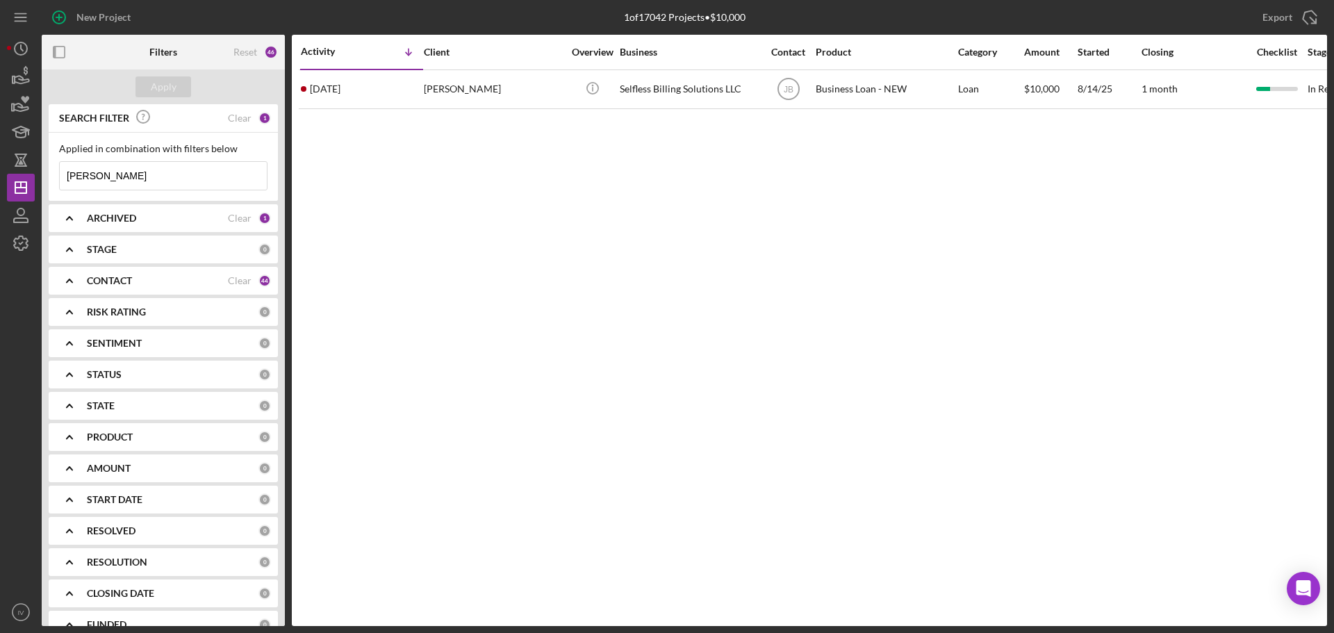
drag, startPoint x: 140, startPoint y: 177, endPoint x: 51, endPoint y: 163, distance: 90.7
click at [26, 174] on div "New Project 1 of 17042 Projects • $10,000 [PERSON_NAME] Export Icon/Export Filt…" at bounding box center [667, 313] width 1320 height 626
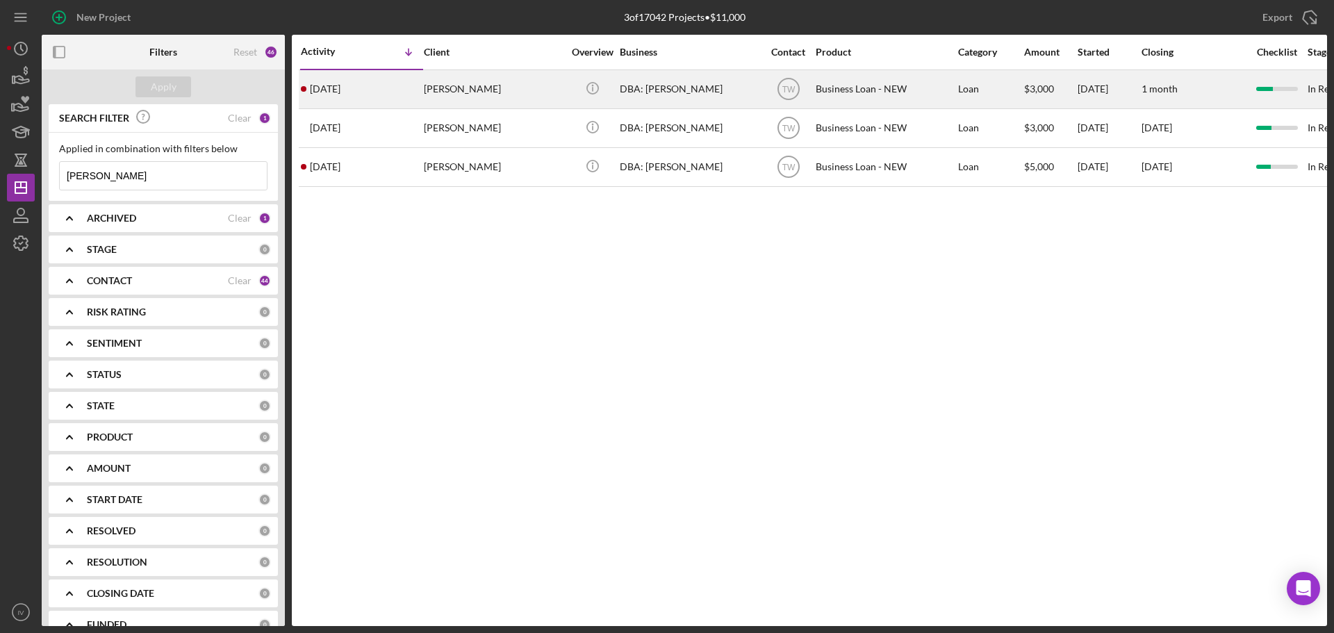
type input "[PERSON_NAME]"
click at [459, 89] on div "[PERSON_NAME]" at bounding box center [493, 89] width 139 height 37
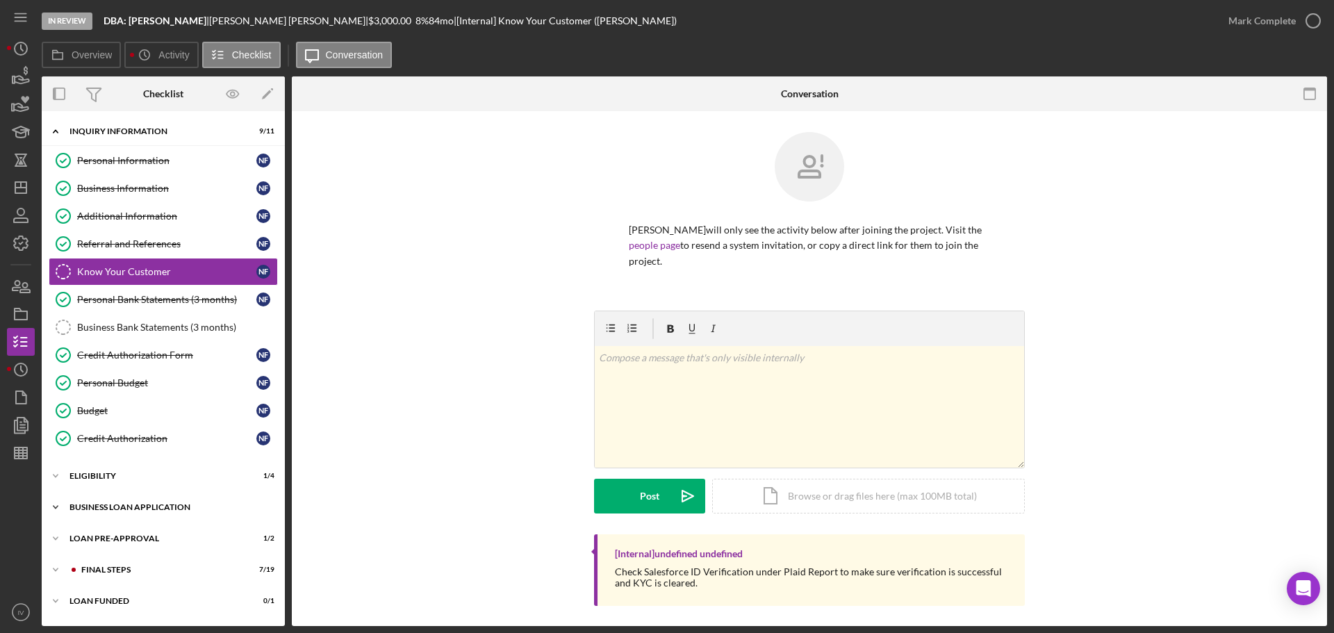
click at [111, 506] on div "BUSINESS LOAN APPLICATION" at bounding box center [168, 507] width 198 height 8
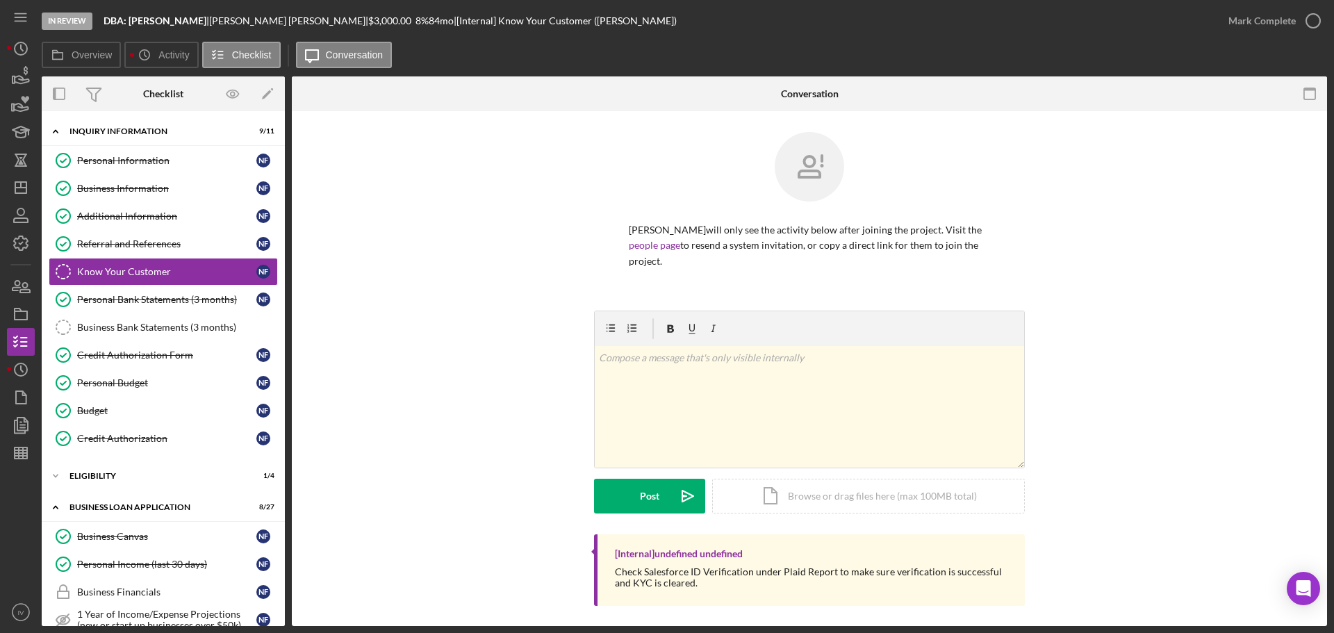
scroll to position [347, 0]
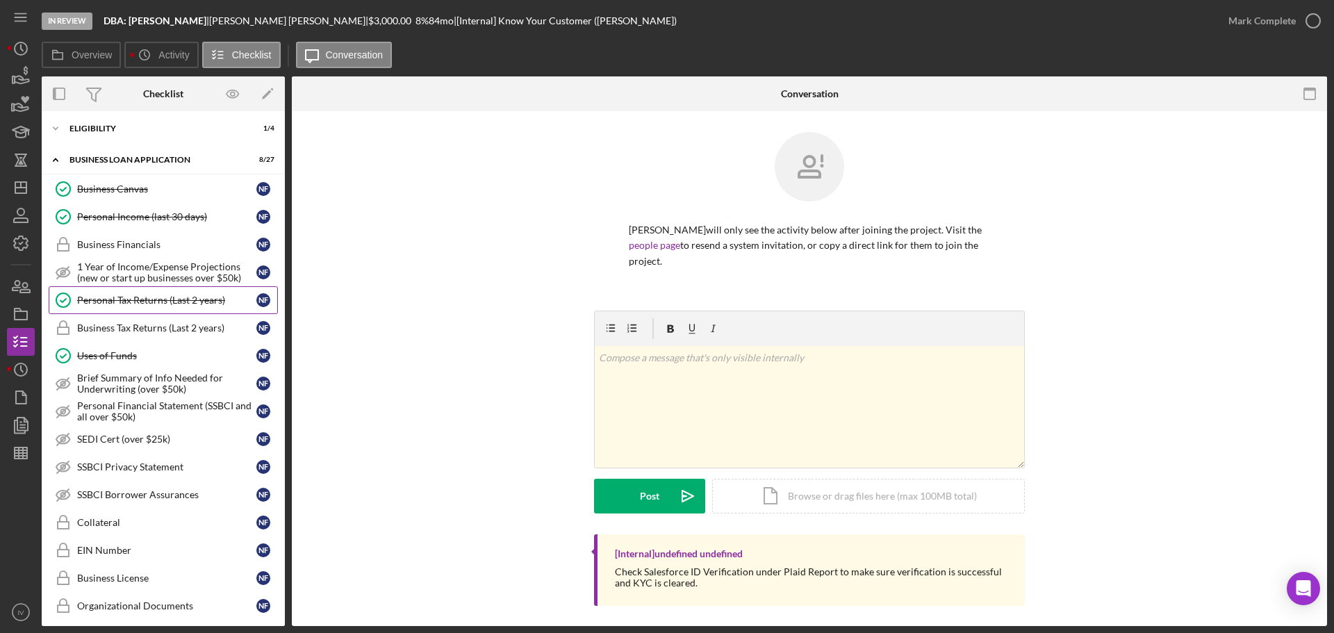
click at [144, 295] on div "Personal Tax Returns (Last 2 years)" at bounding box center [166, 300] width 179 height 11
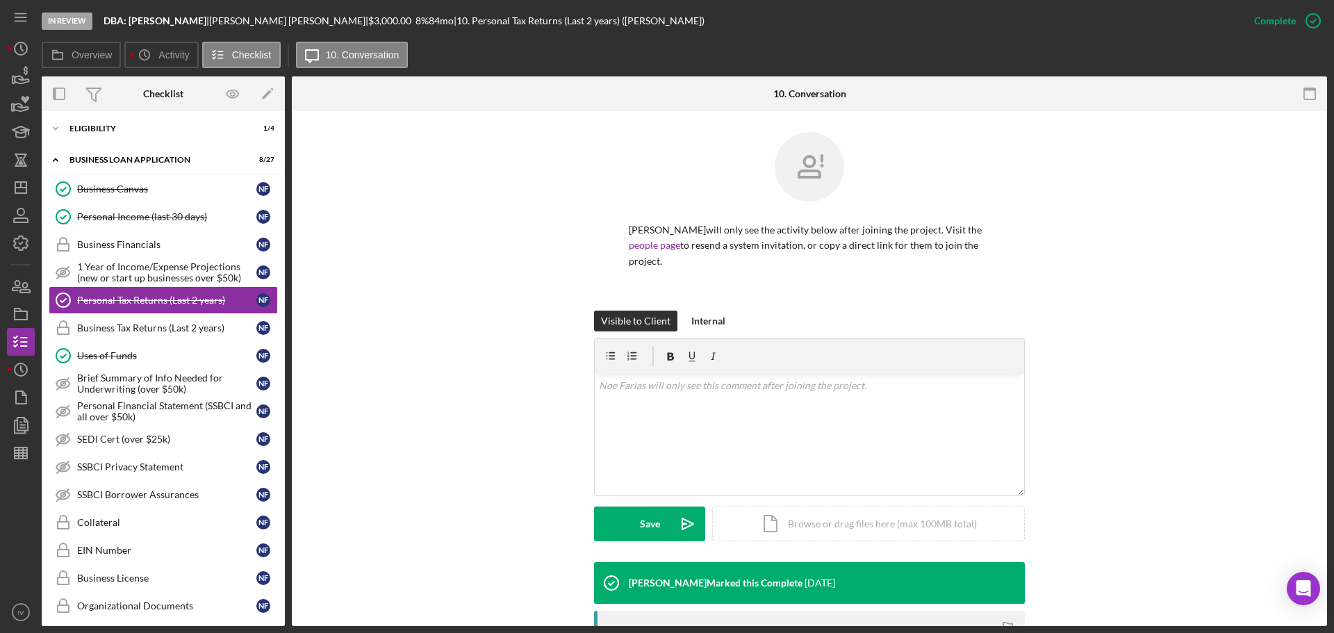
scroll to position [186, 0]
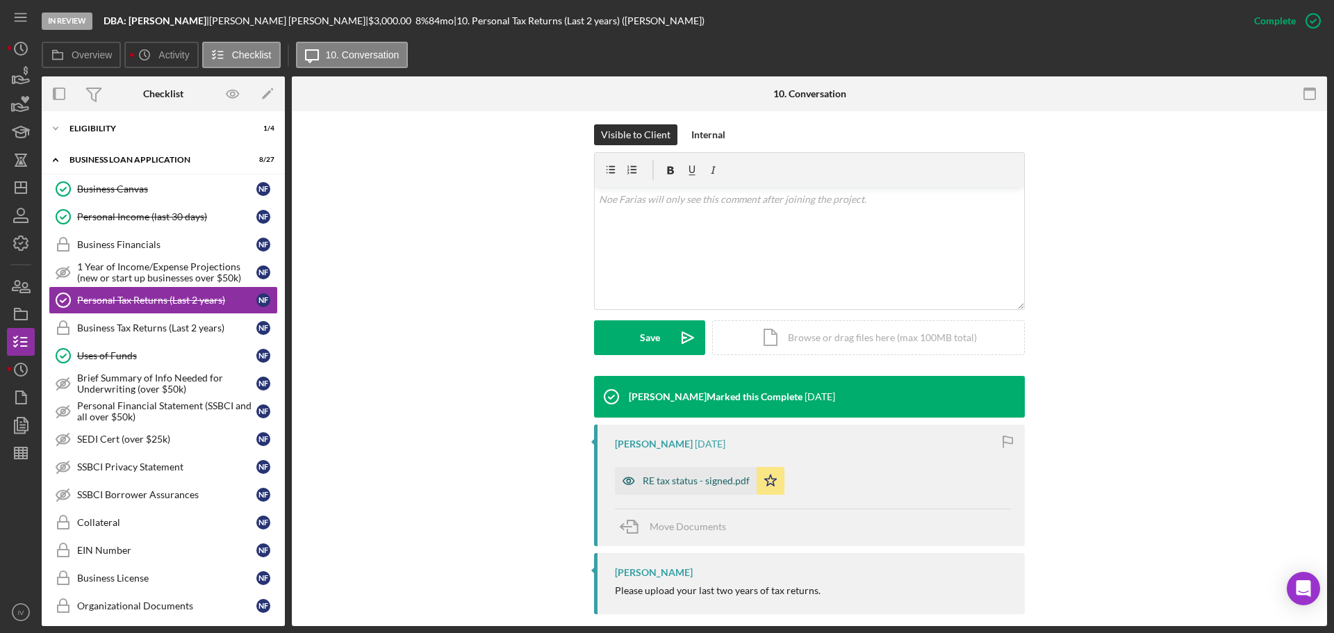
click at [669, 475] on div "RE tax status - signed.pdf" at bounding box center [696, 480] width 107 height 11
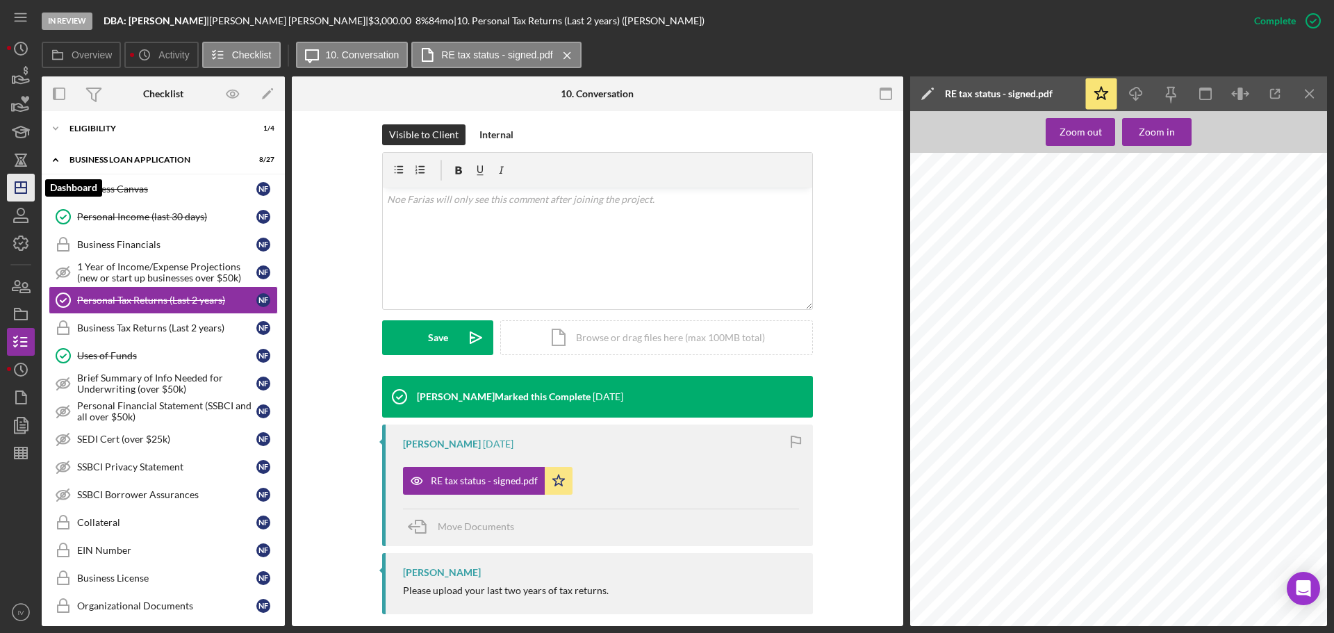
click at [24, 188] on line "button" at bounding box center [20, 188] width 11 height 0
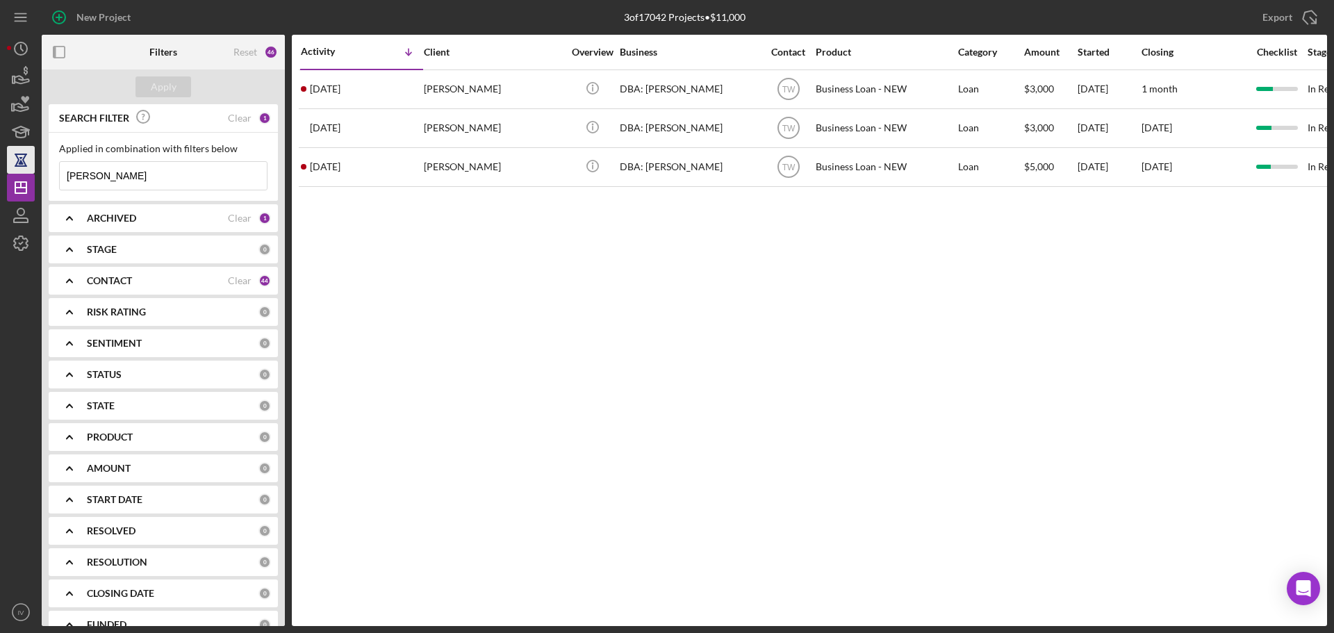
drag, startPoint x: 109, startPoint y: 181, endPoint x: 7, endPoint y: 167, distance: 103.1
click at [7, 167] on div "New Project 3 of 17042 Projects • $11,000 [PERSON_NAME] Export Icon/Export Filt…" at bounding box center [667, 313] width 1320 height 626
type input "[PERSON_NAME]"
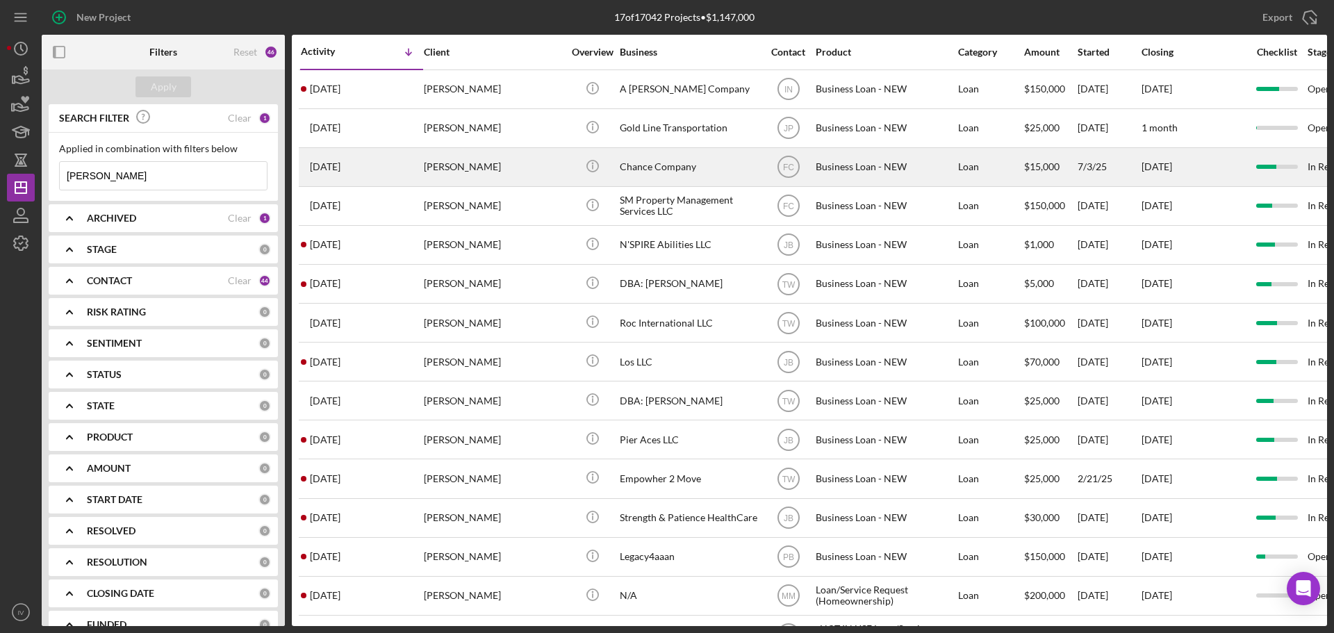
click at [468, 163] on div "[PERSON_NAME]" at bounding box center [493, 167] width 139 height 37
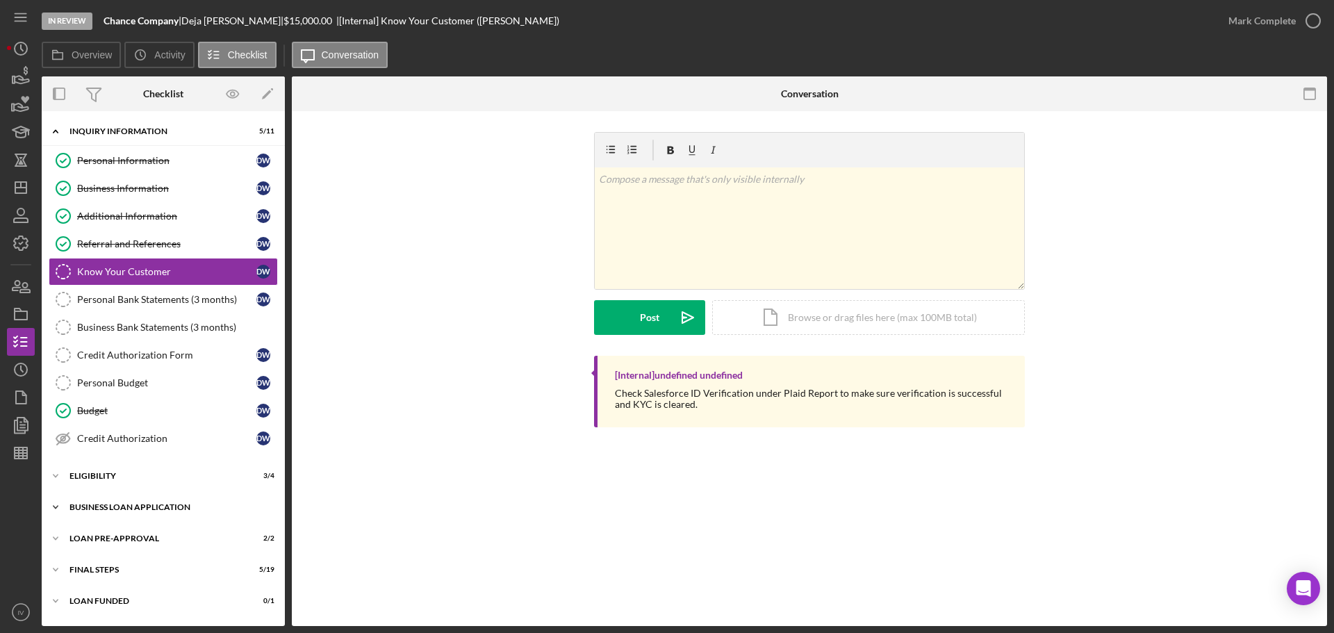
click at [113, 501] on div "Icon/Expander BUSINESS LOAN APPLICATION 16 / 27" at bounding box center [163, 507] width 243 height 28
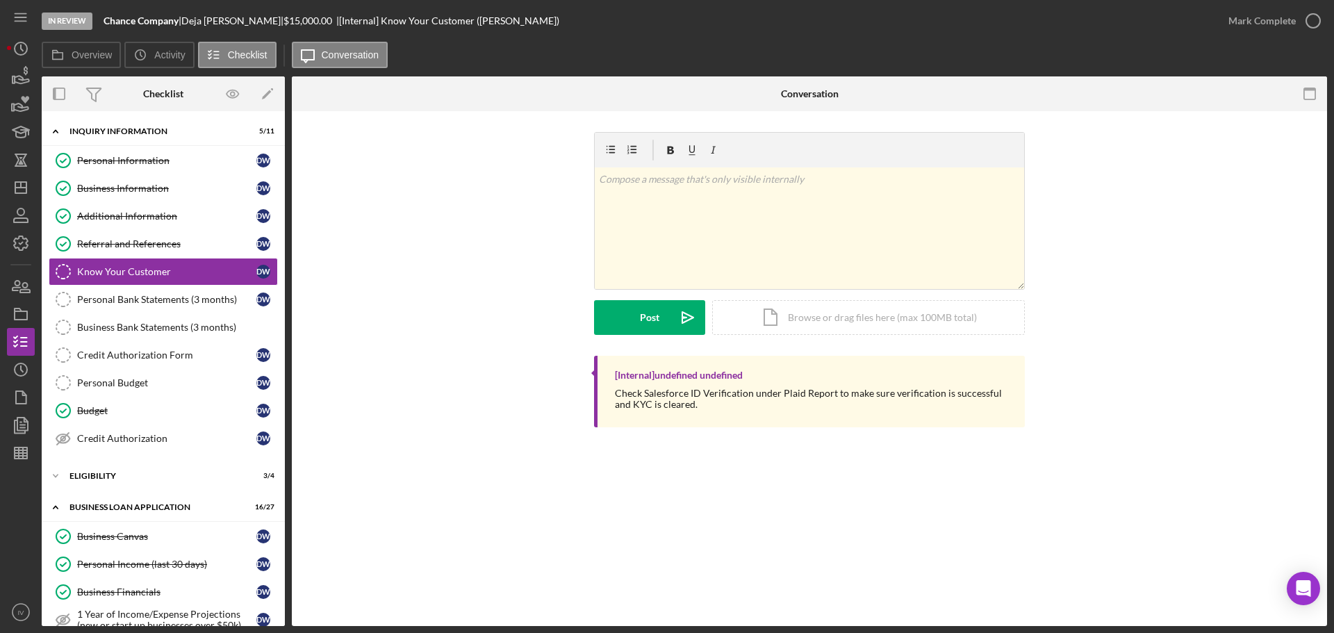
scroll to position [347, 0]
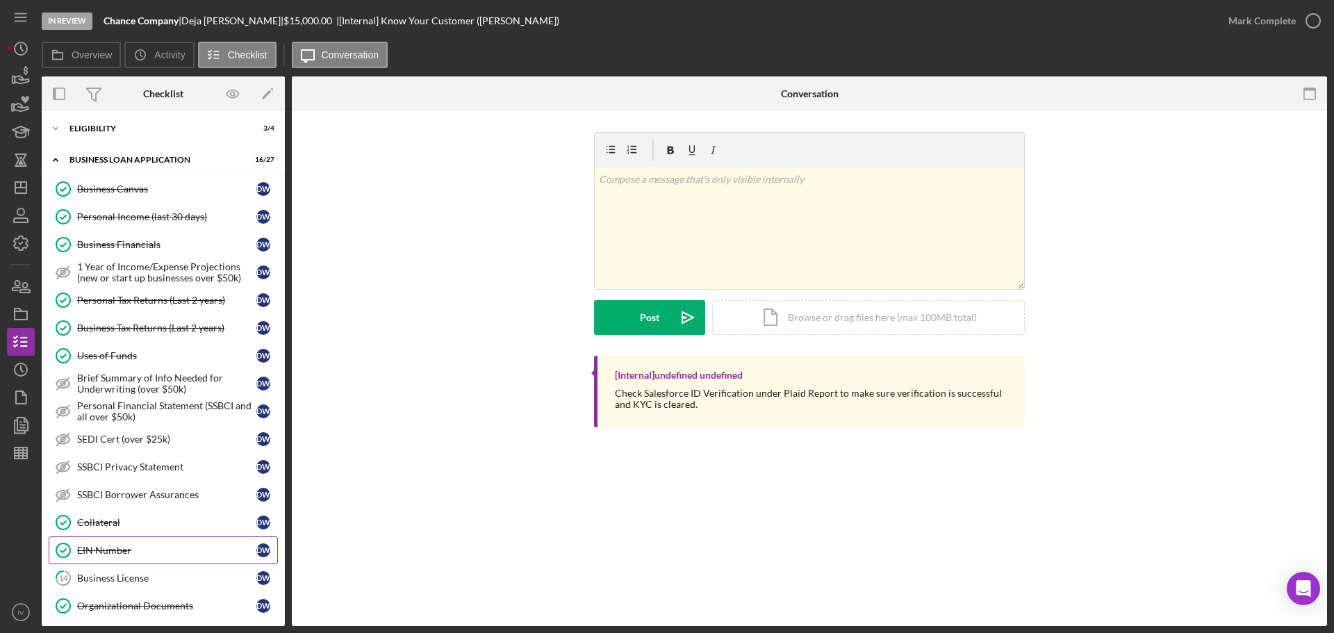
click at [109, 548] on div "EIN Number" at bounding box center [166, 550] width 179 height 11
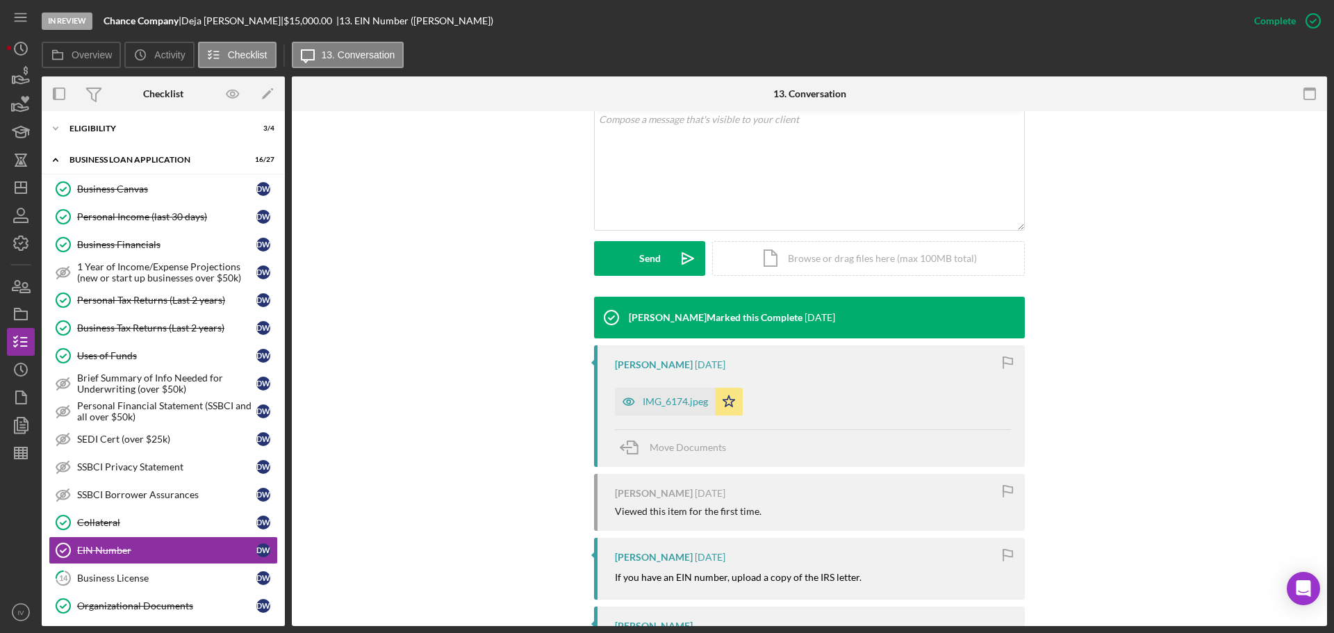
scroll to position [347, 0]
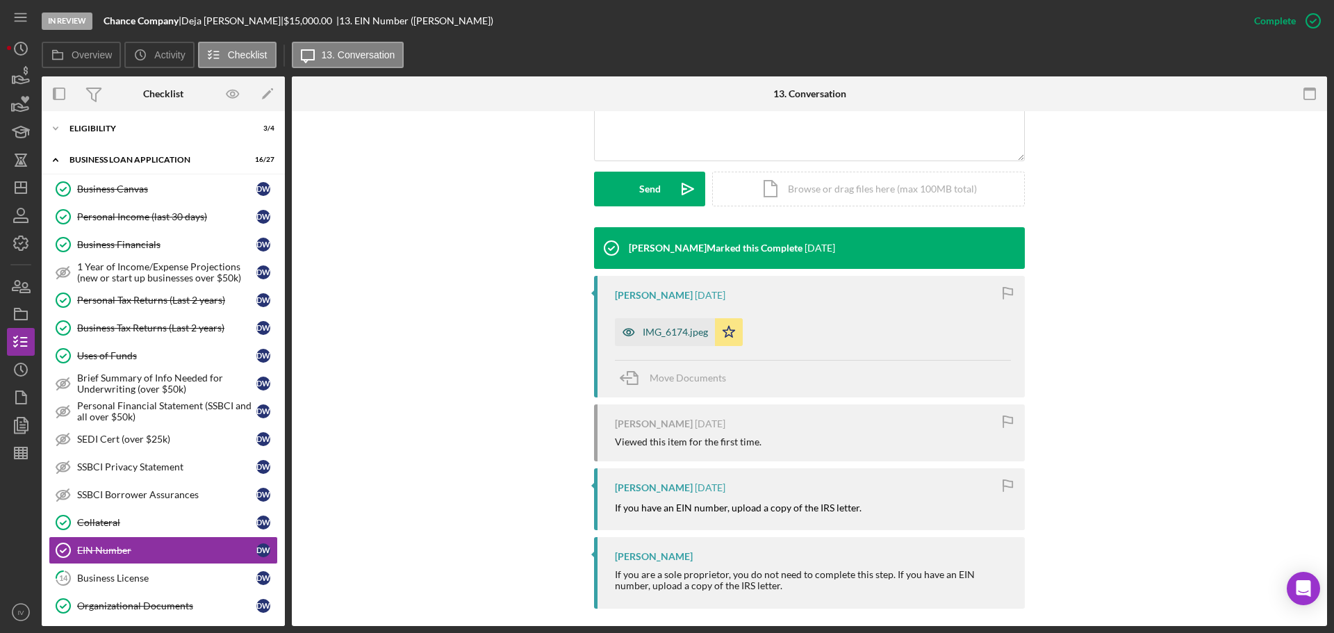
click at [663, 329] on div "IMG_6174.jpeg" at bounding box center [675, 332] width 65 height 11
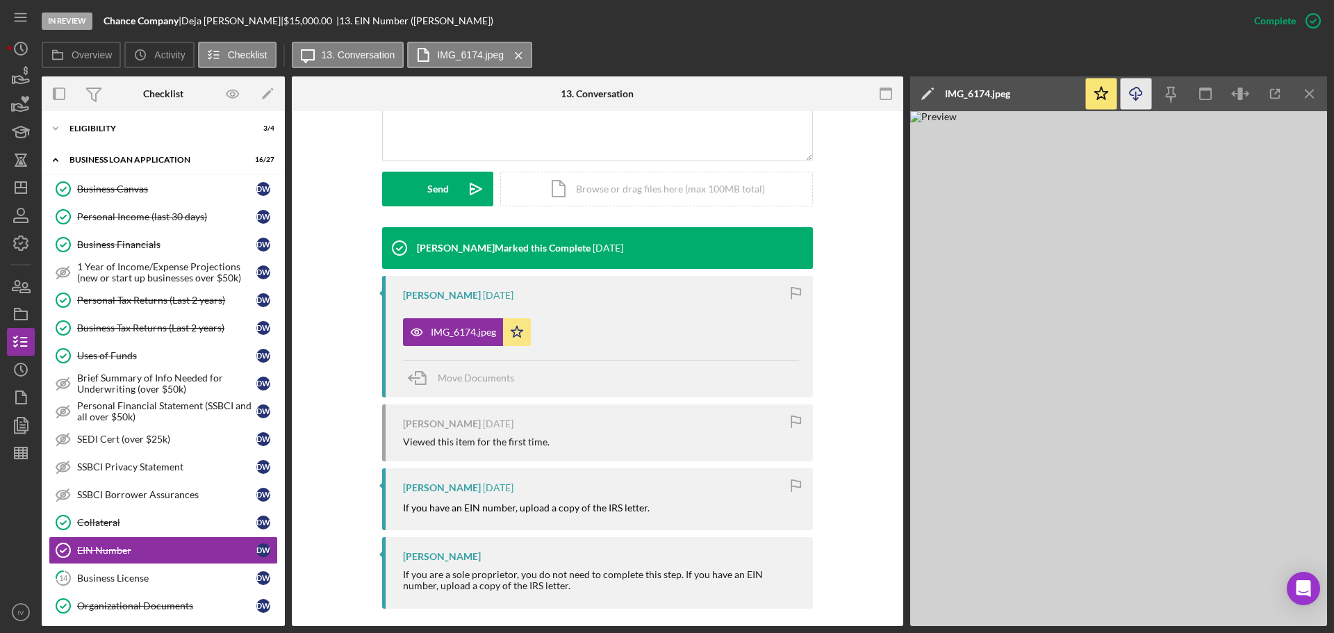
click at [1133, 94] on icon "Icon/Download" at bounding box center [1136, 94] width 31 height 31
click at [22, 189] on icon "Icon/Dashboard" at bounding box center [20, 187] width 35 height 35
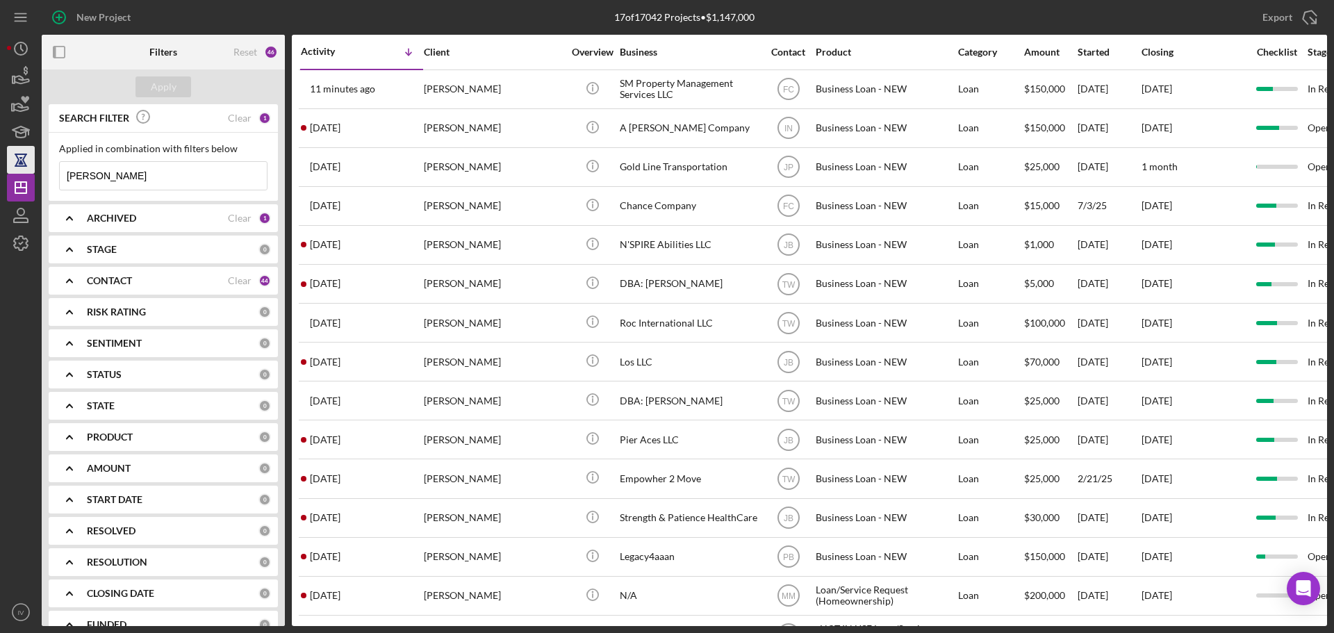
drag, startPoint x: 118, startPoint y: 172, endPoint x: 19, endPoint y: 169, distance: 98.7
click at [22, 169] on div "New Project 17 of 17042 Projects • $1,147,000 [PERSON_NAME] Export Icon/Export …" at bounding box center [667, 313] width 1320 height 626
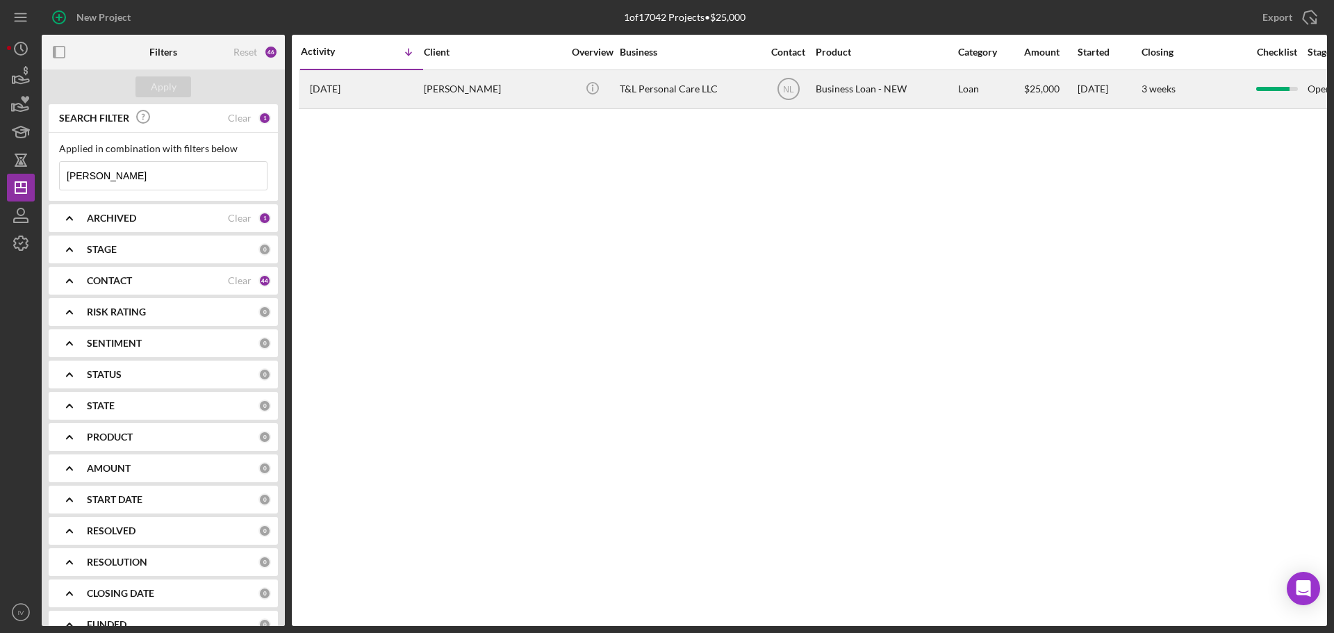
type input "[PERSON_NAME]"
click at [452, 90] on div "[PERSON_NAME]" at bounding box center [493, 89] width 139 height 37
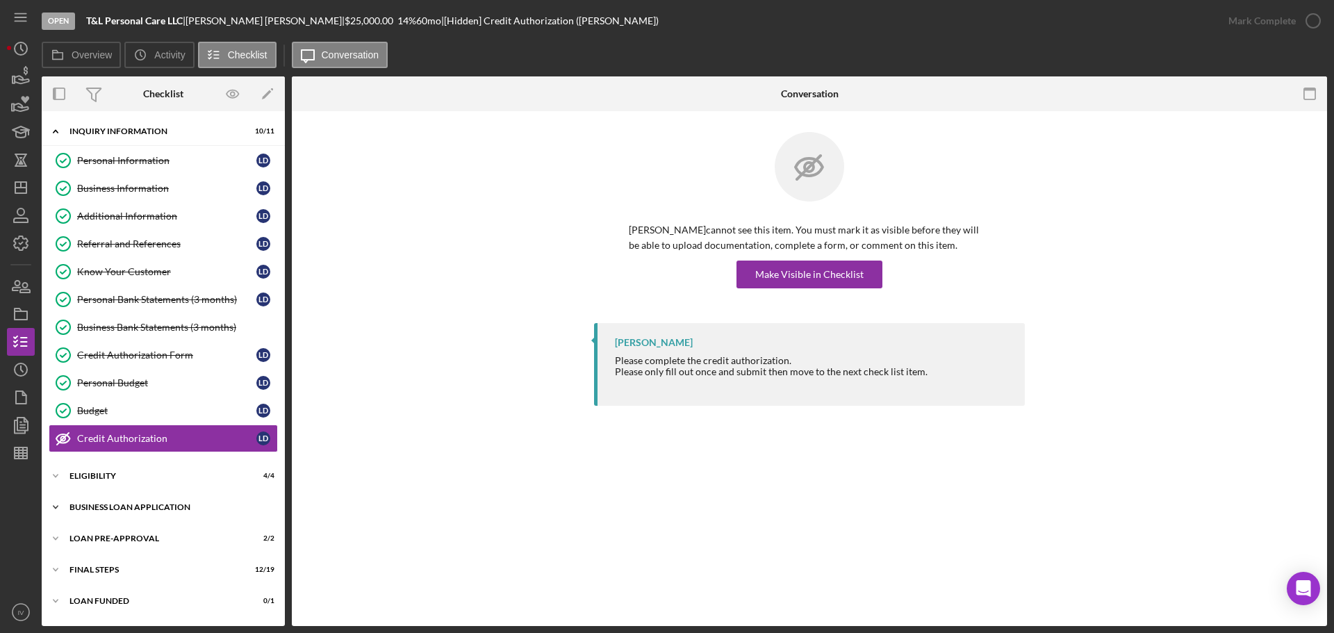
click at [119, 501] on div "Icon/Expander BUSINESS LOAN APPLICATION 24 / 27" at bounding box center [163, 507] width 243 height 28
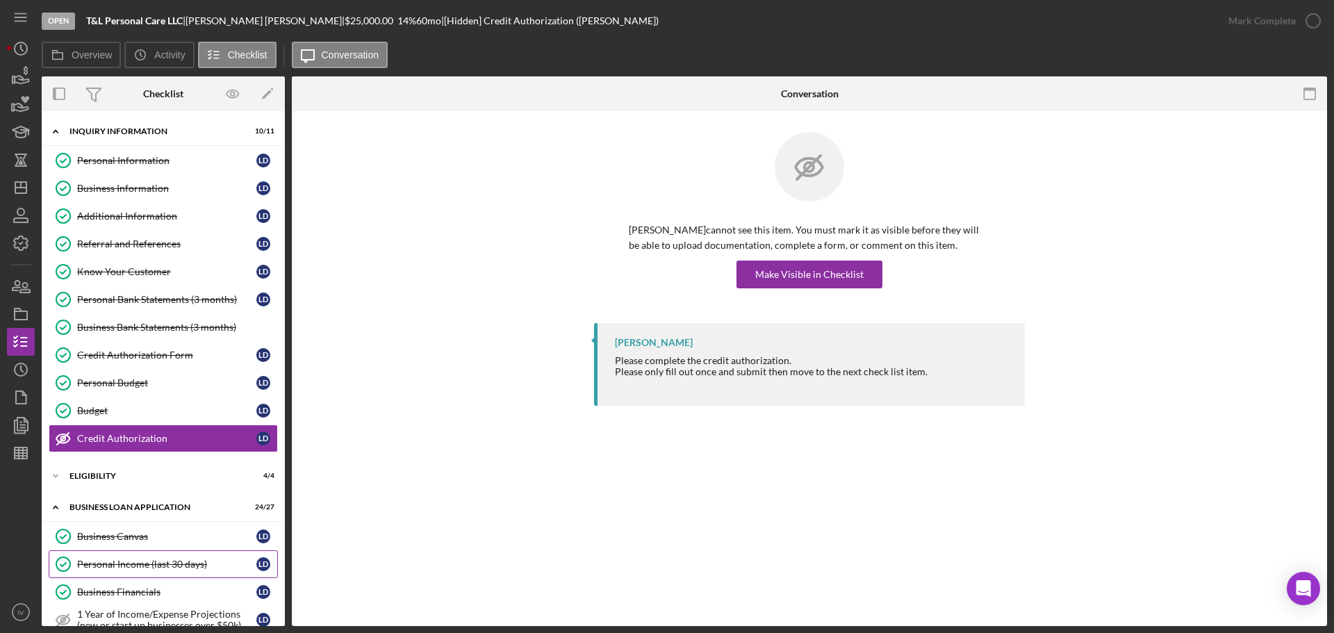
scroll to position [139, 0]
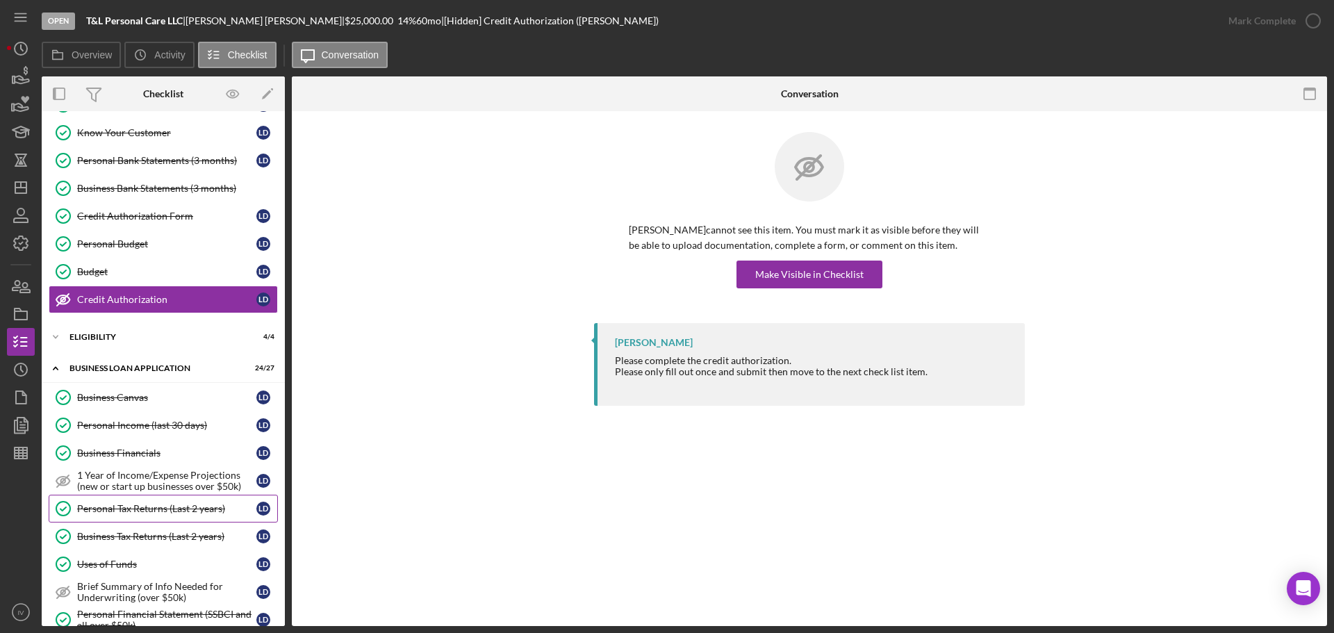
click at [147, 507] on div "Personal Tax Returns (Last 2 years)" at bounding box center [166, 508] width 179 height 11
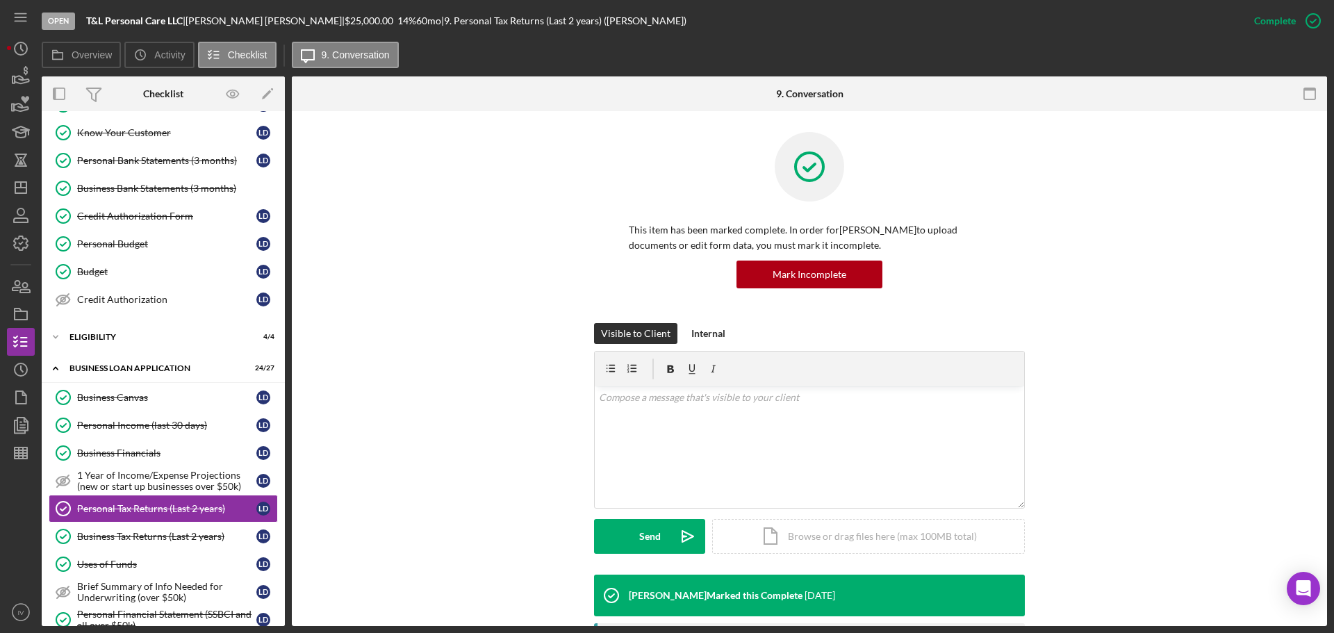
scroll to position [208, 0]
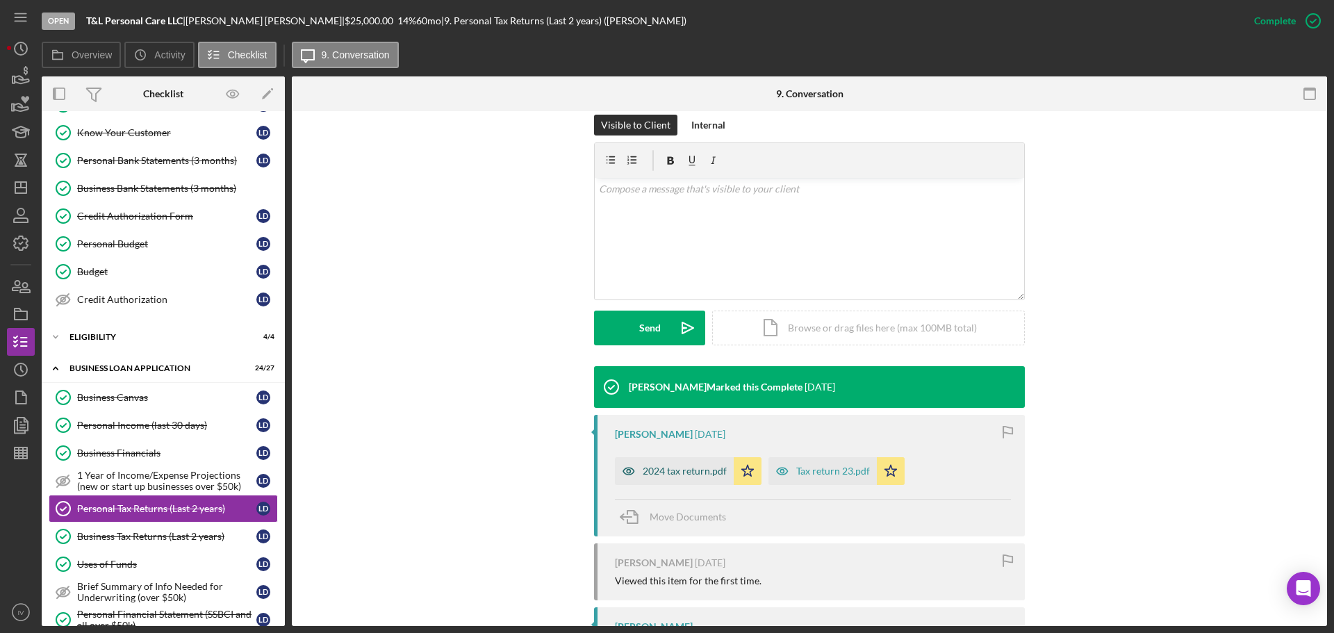
click at [689, 466] on div "2024 tax return.pdf" at bounding box center [685, 471] width 84 height 11
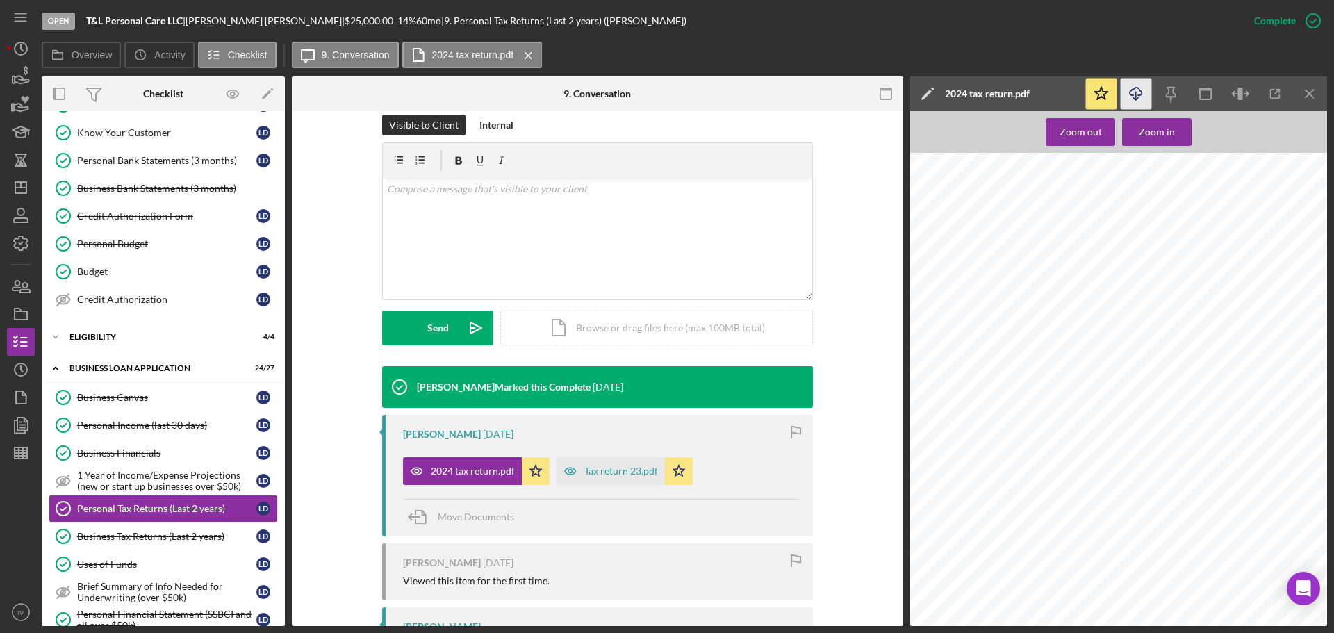
click at [1139, 95] on icon "Icon/Download" at bounding box center [1136, 94] width 31 height 31
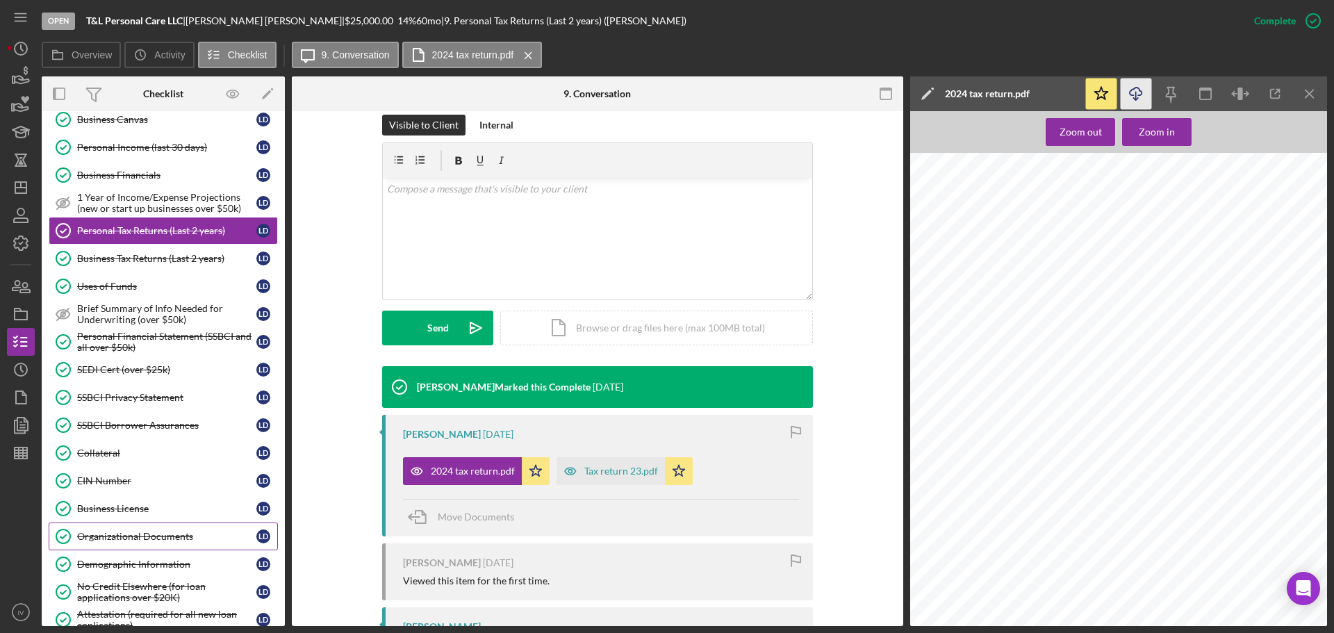
scroll to position [486, 0]
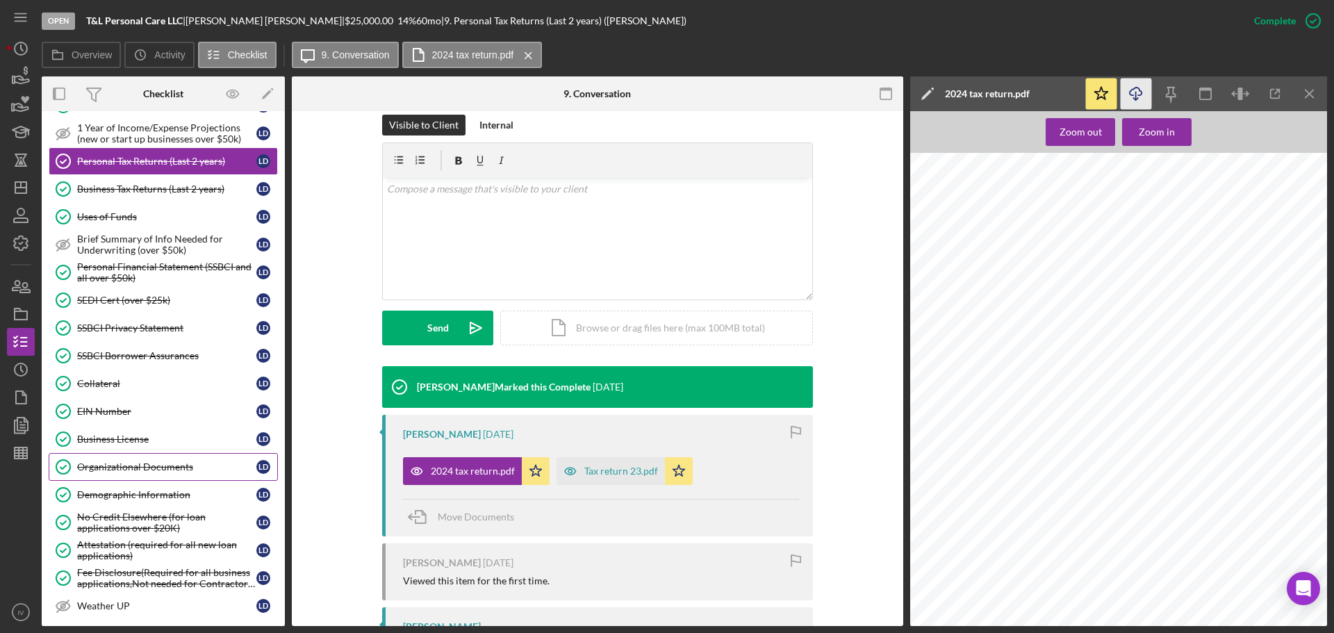
click at [150, 462] on div "Organizational Documents" at bounding box center [166, 466] width 179 height 11
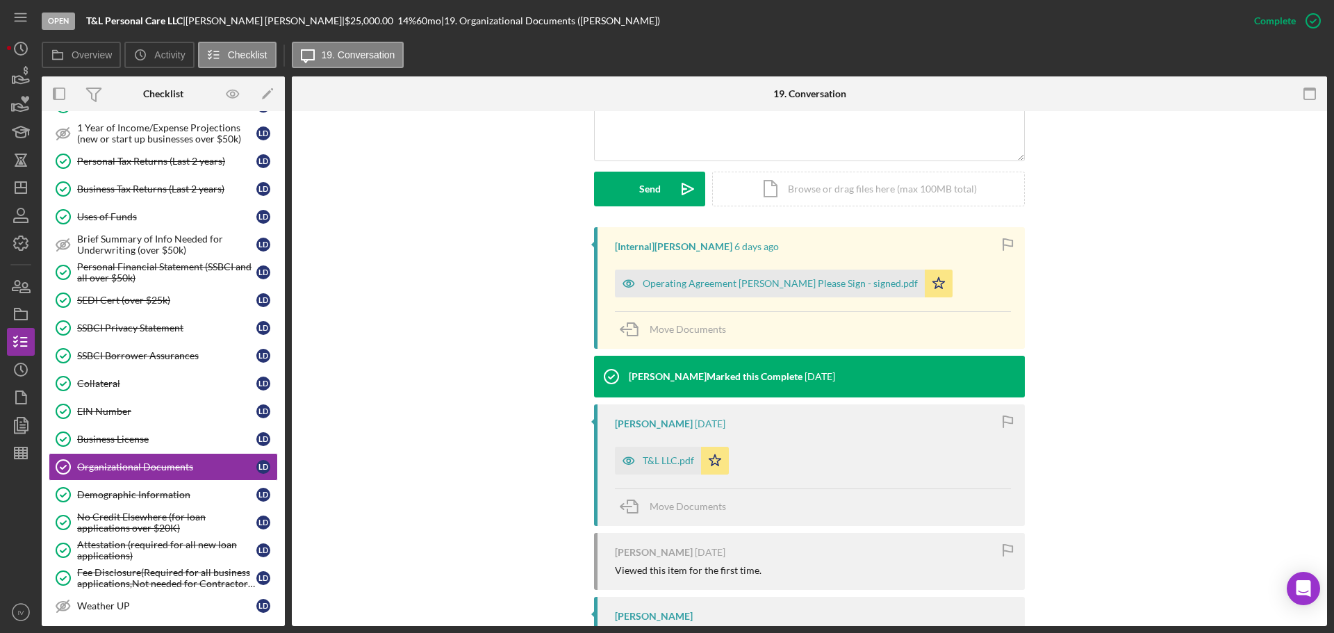
scroll to position [417, 0]
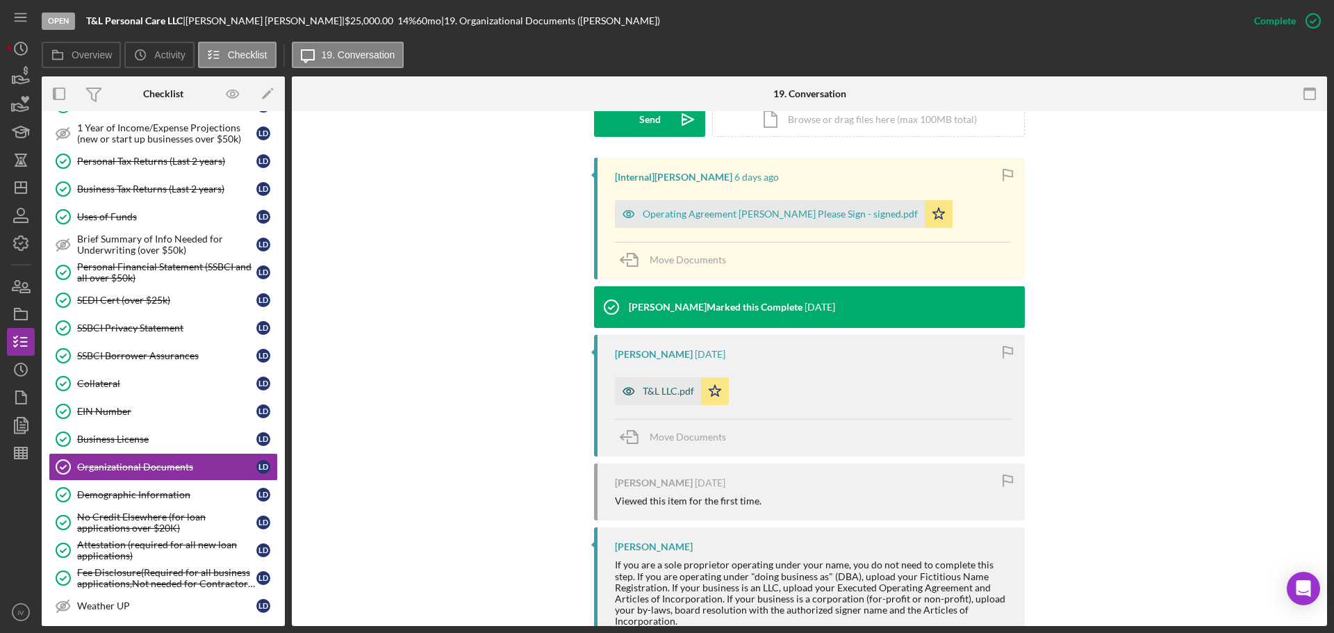
click at [646, 386] on div "T&L LLC.pdf" at bounding box center [668, 391] width 51 height 11
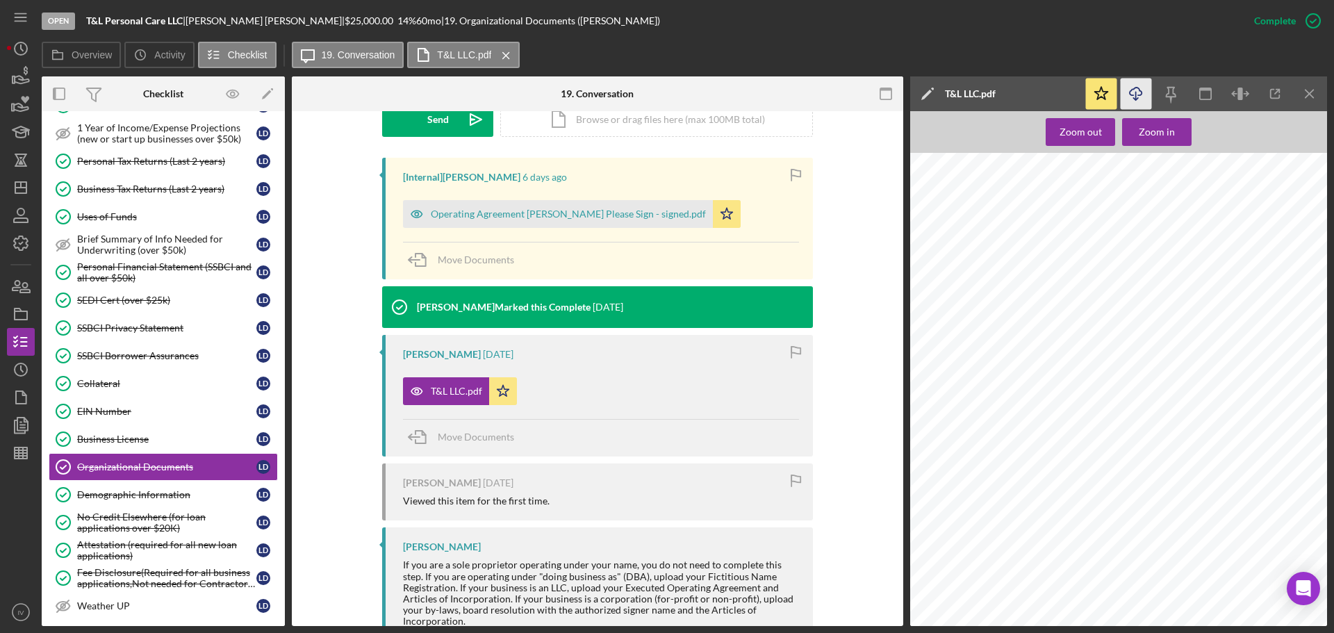
click at [1136, 94] on line "button" at bounding box center [1136, 96] width 0 height 8
